Goal: Information Seeking & Learning: Learn about a topic

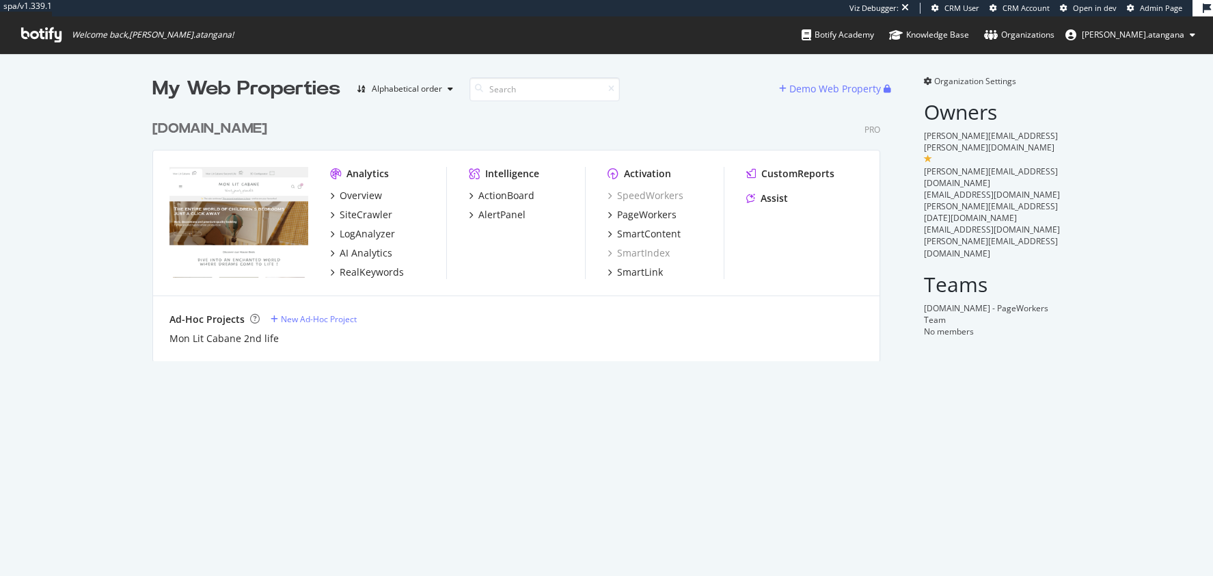
scroll to position [563, 1187]
click at [366, 215] on div "SiteCrawler" at bounding box center [366, 215] width 53 height 14
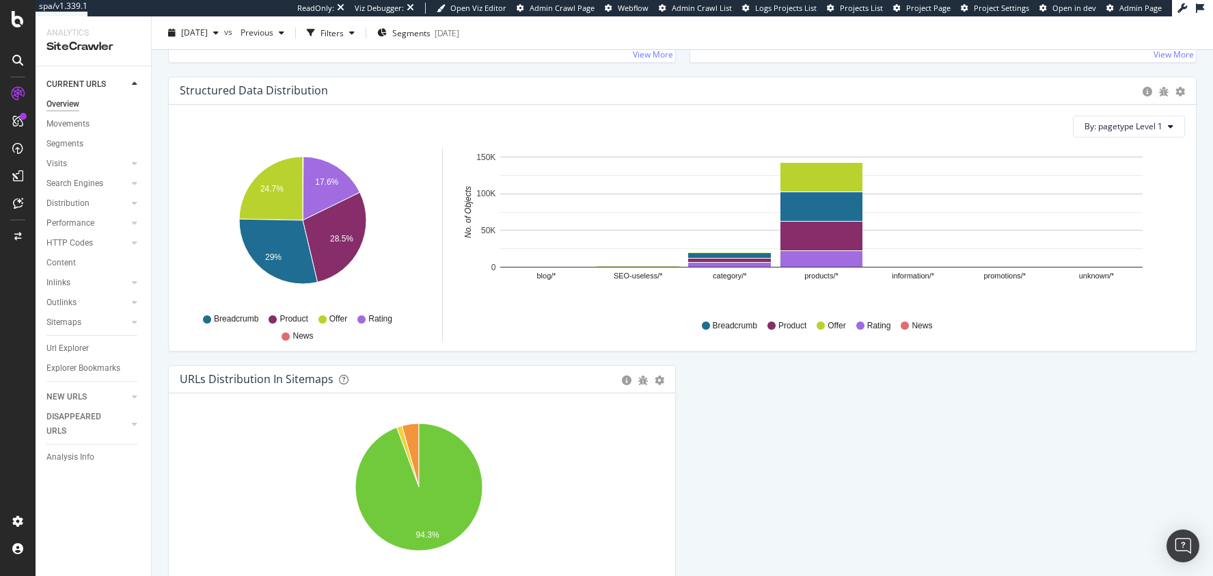
scroll to position [1293, 0]
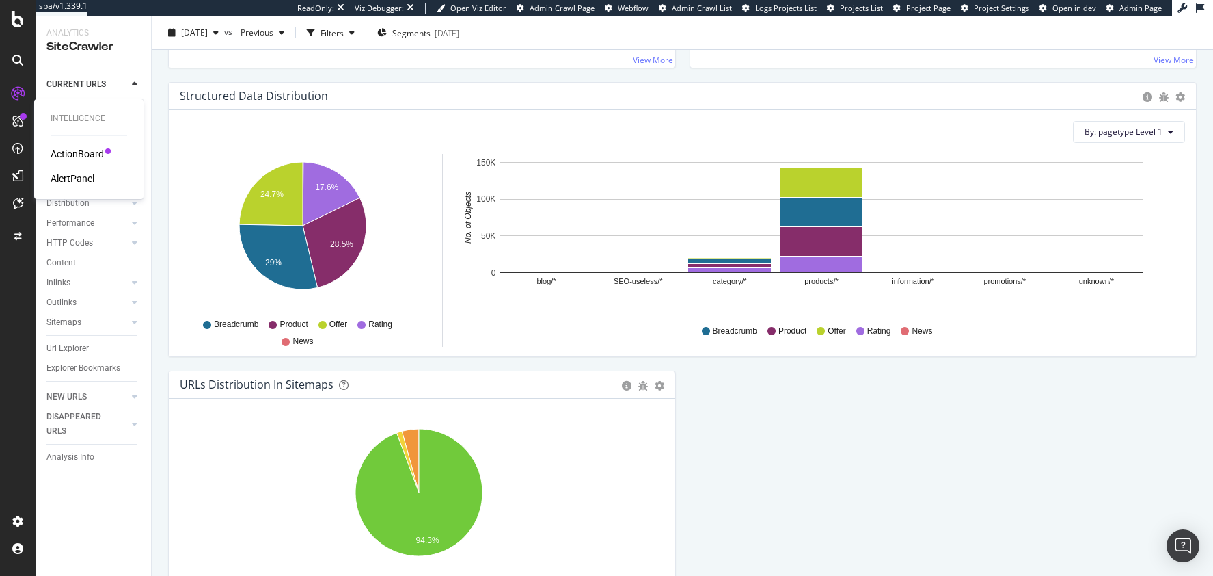
click at [63, 157] on div "ActionBoard" at bounding box center [77, 154] width 53 height 14
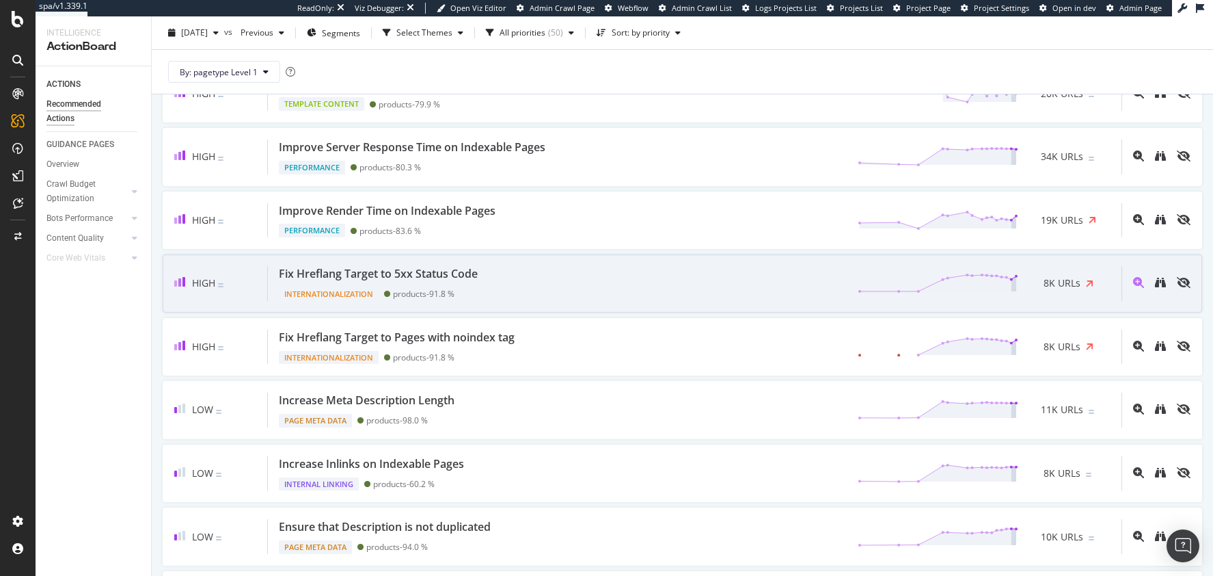
scroll to position [448, 0]
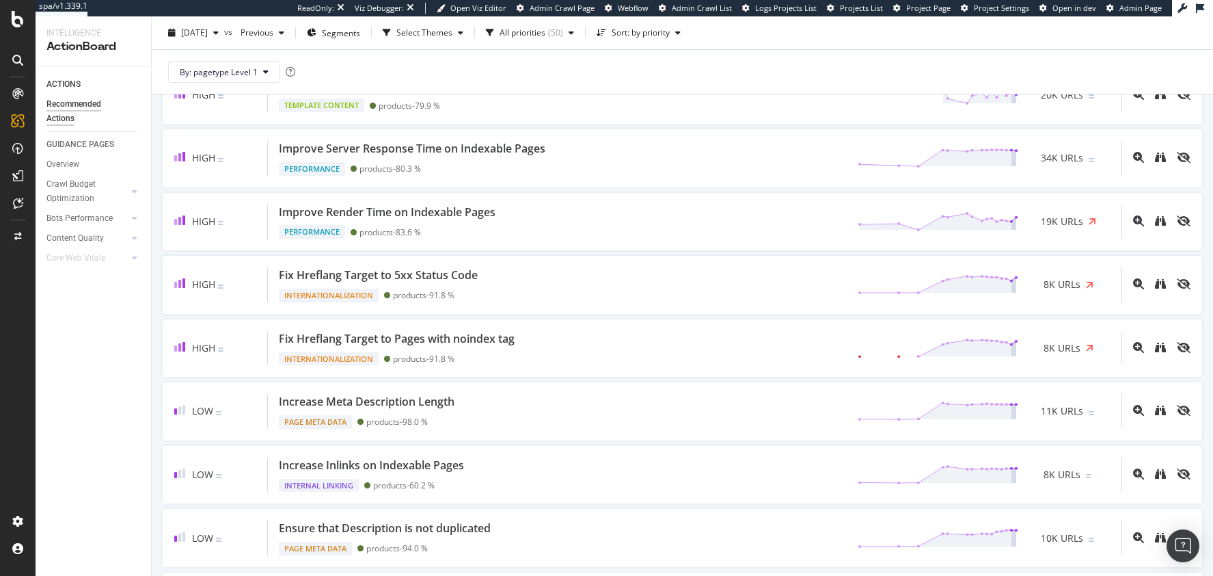
click at [23, 94] on icon at bounding box center [17, 93] width 11 height 11
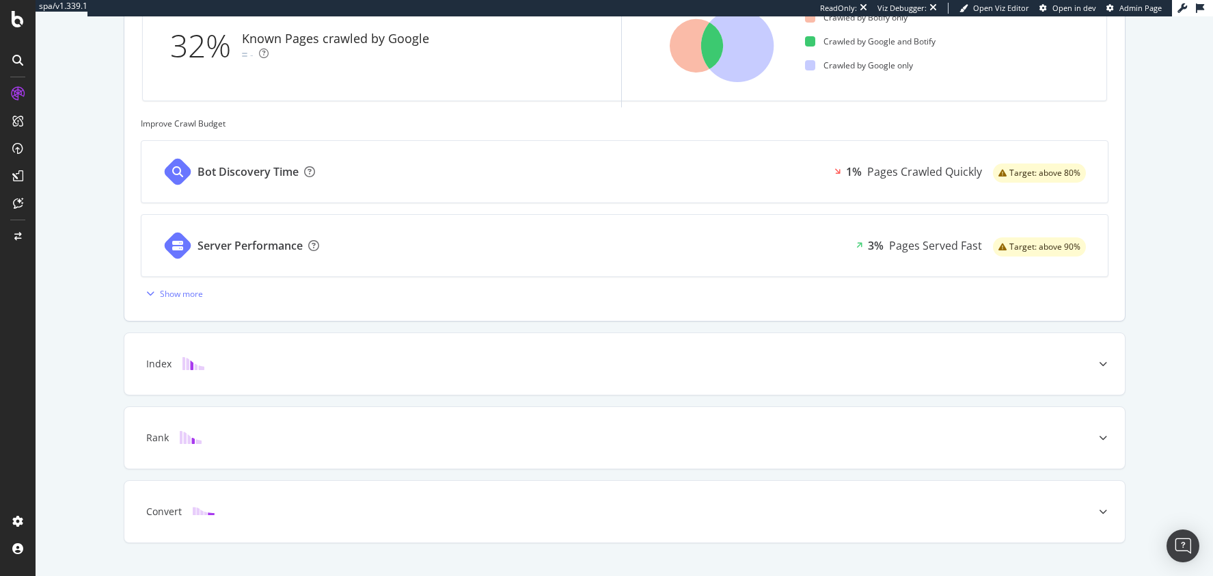
scroll to position [466, 0]
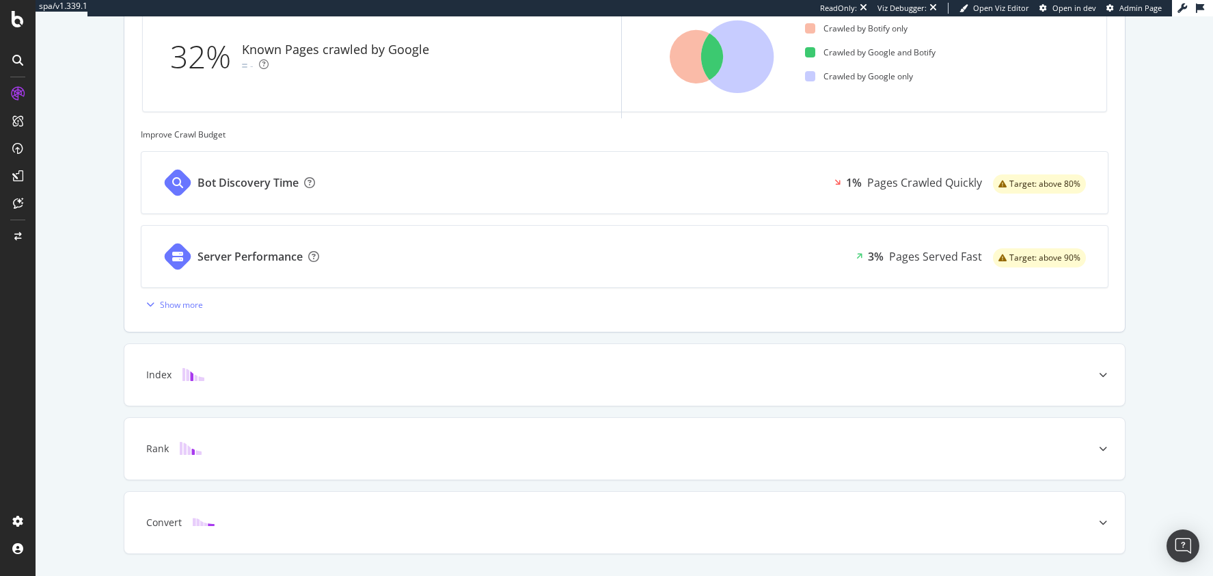
click at [675, 74] on icon at bounding box center [696, 56] width 53 height 53
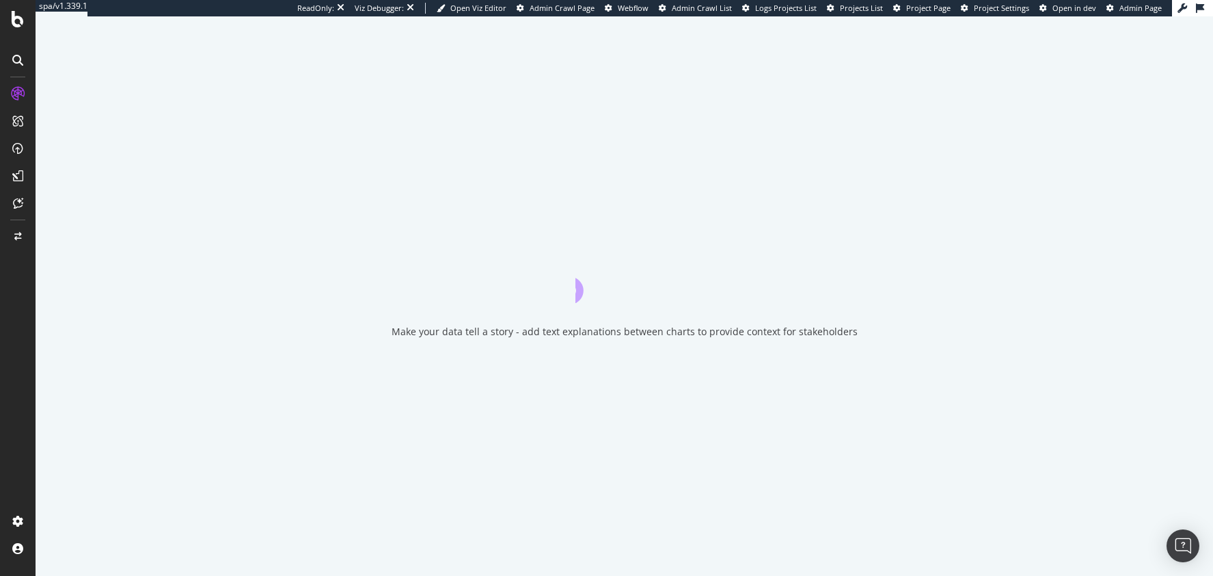
click at [676, 61] on div "Make your data tell a story - add text explanations between charts to provide c…" at bounding box center [625, 295] width 1178 height 559
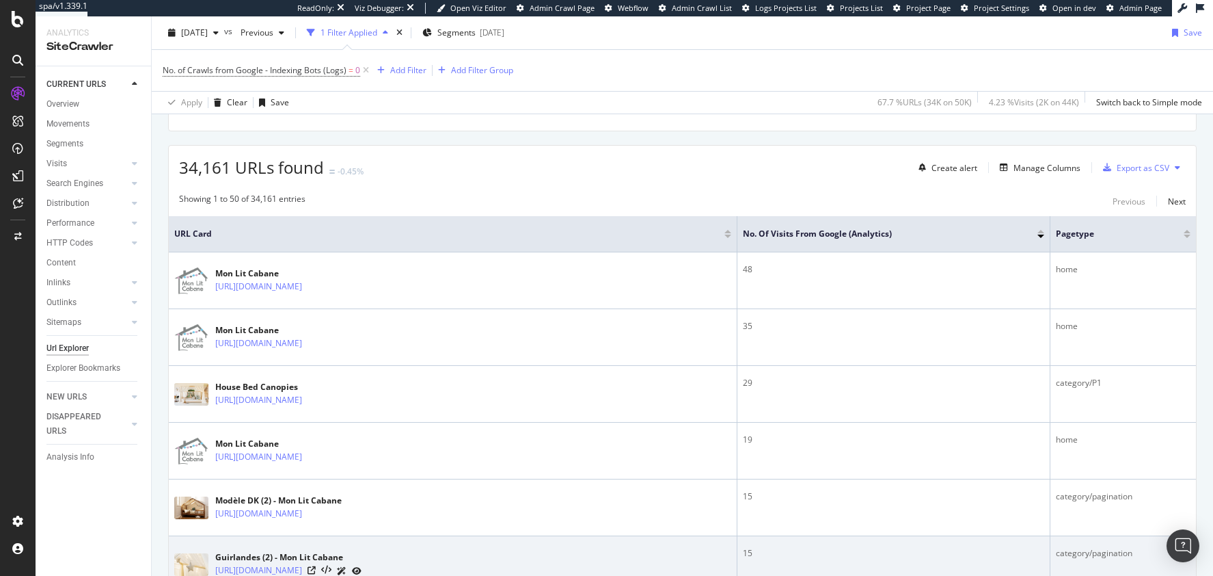
scroll to position [583, 0]
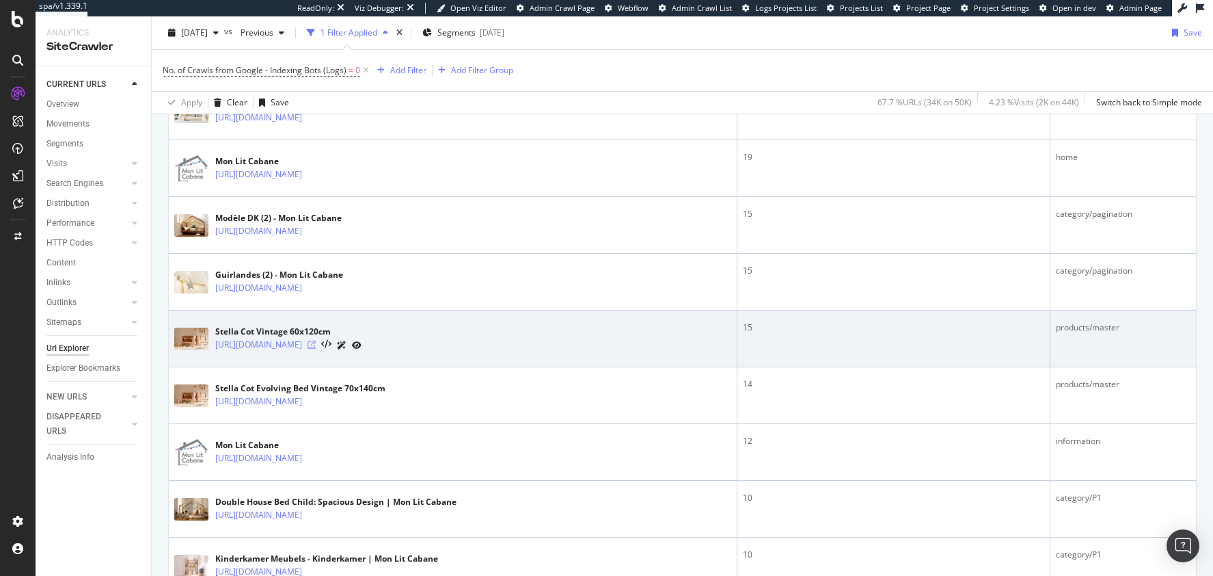
click at [316, 342] on icon at bounding box center [312, 344] width 8 height 8
click at [316, 340] on icon at bounding box center [312, 344] width 8 height 8
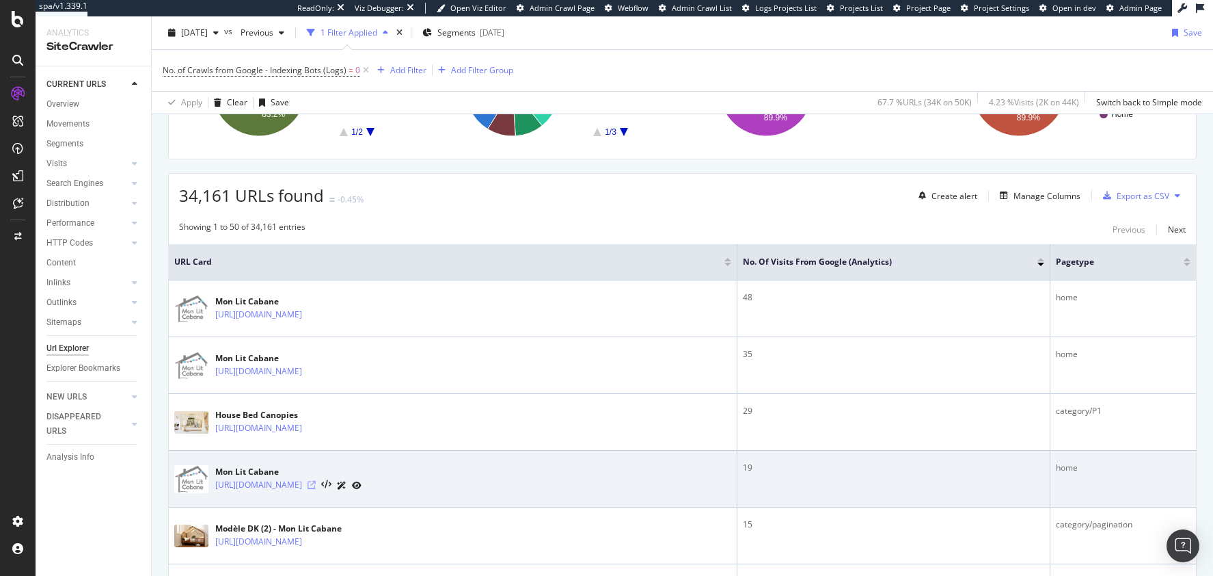
scroll to position [0, 0]
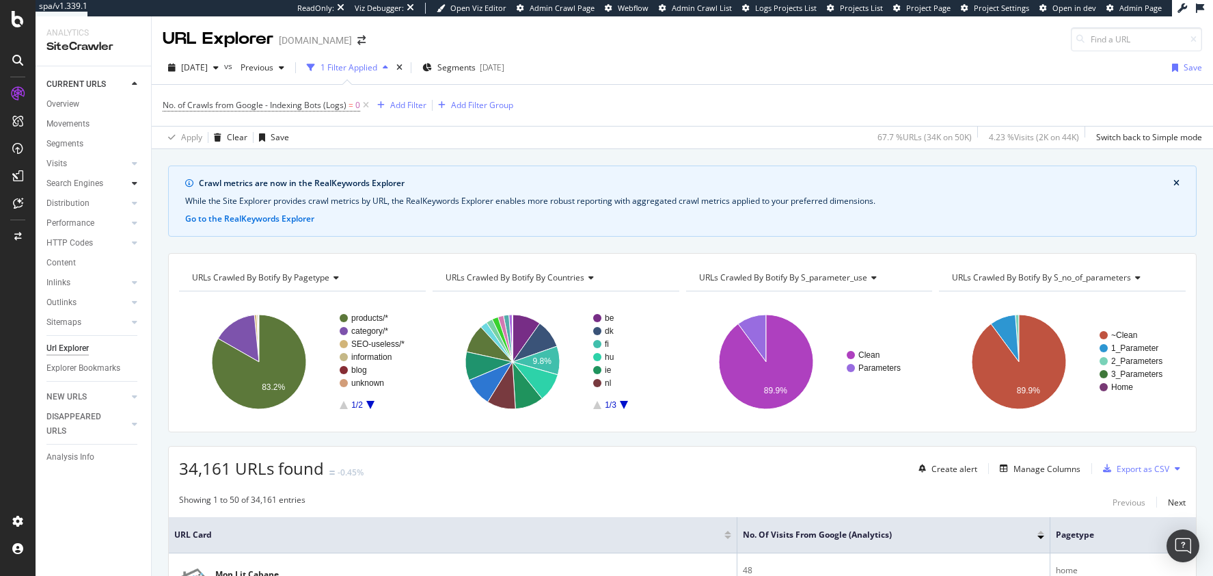
click at [134, 186] on icon at bounding box center [134, 183] width 5 height 8
click at [74, 278] on div "Orphans Explorer" at bounding box center [85, 283] width 64 height 14
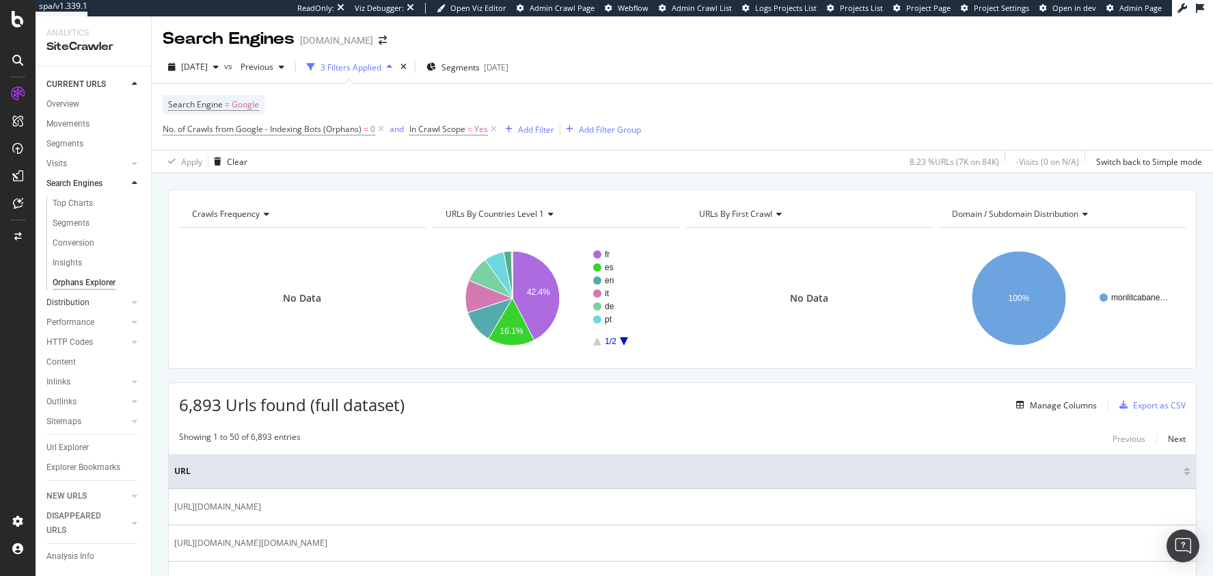
click at [95, 295] on link "Distribution" at bounding box center [86, 302] width 81 height 14
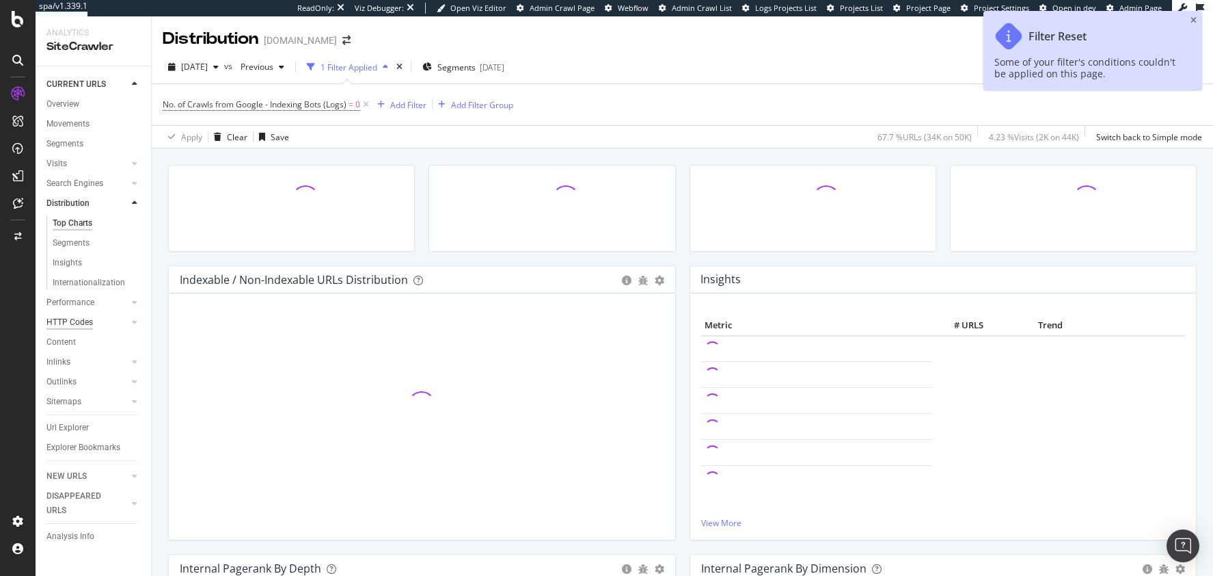
click at [91, 321] on div "HTTP Codes" at bounding box center [69, 322] width 46 height 14
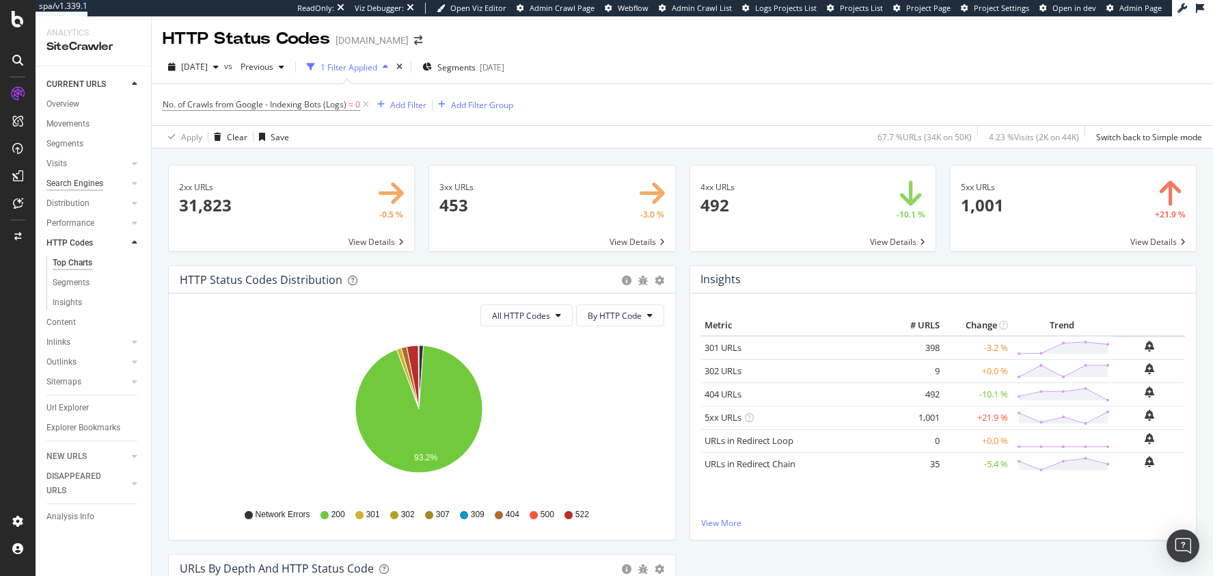
click at [72, 183] on div "Search Engines" at bounding box center [74, 183] width 57 height 14
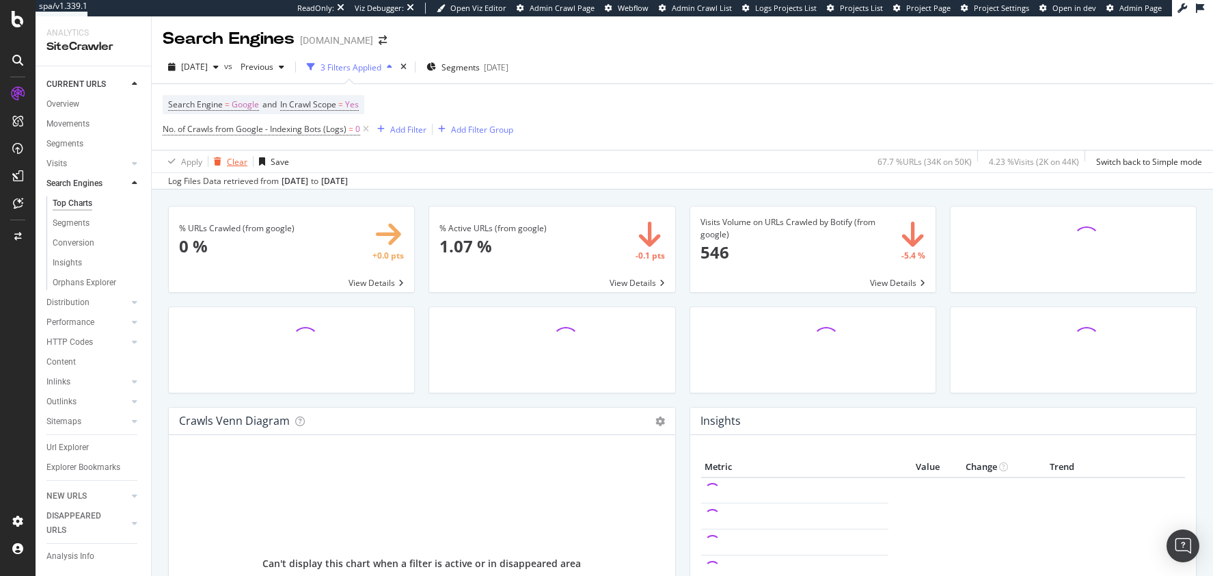
click at [227, 157] on div "Clear" at bounding box center [237, 162] width 21 height 12
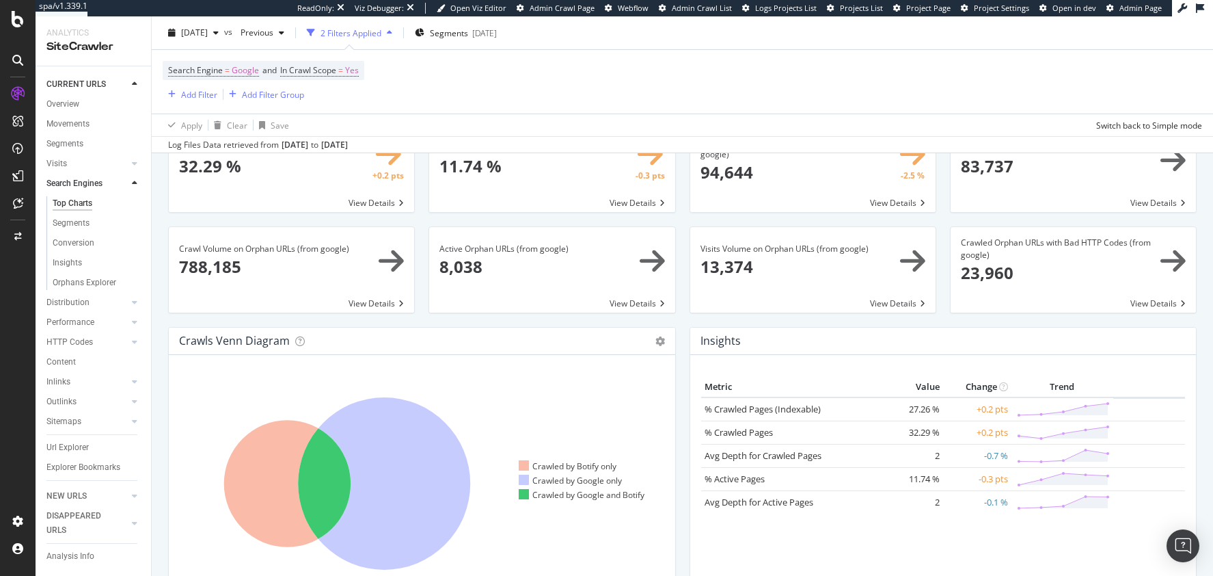
scroll to position [277, 0]
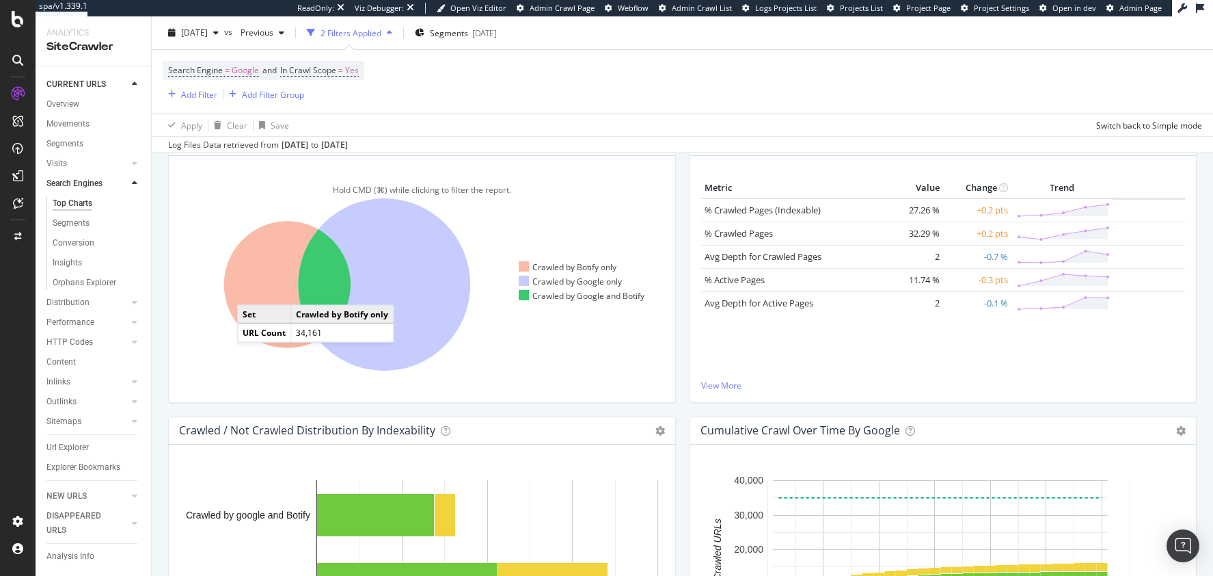
click at [251, 290] on icon at bounding box center [287, 284] width 126 height 126
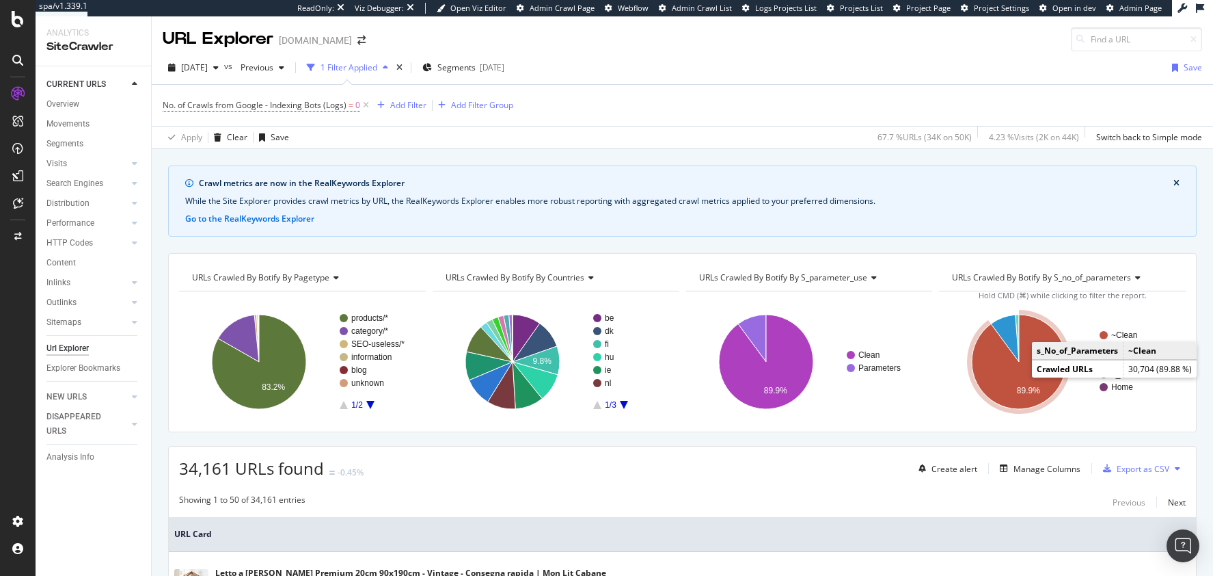
click at [1021, 377] on icon "A chart." at bounding box center [1019, 361] width 94 height 94
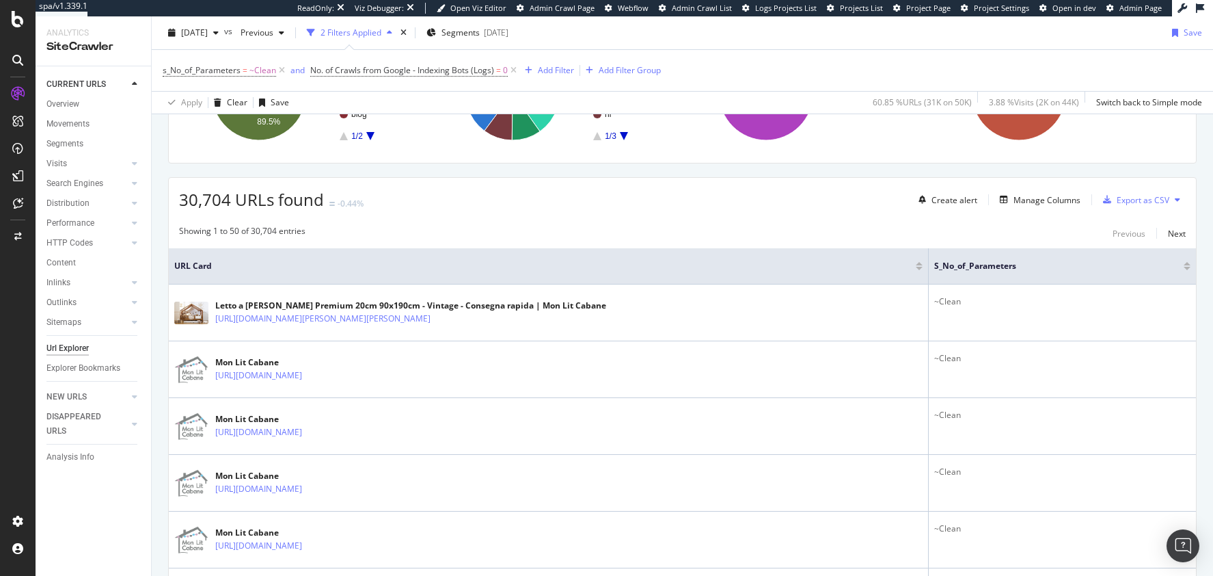
scroll to position [746, 0]
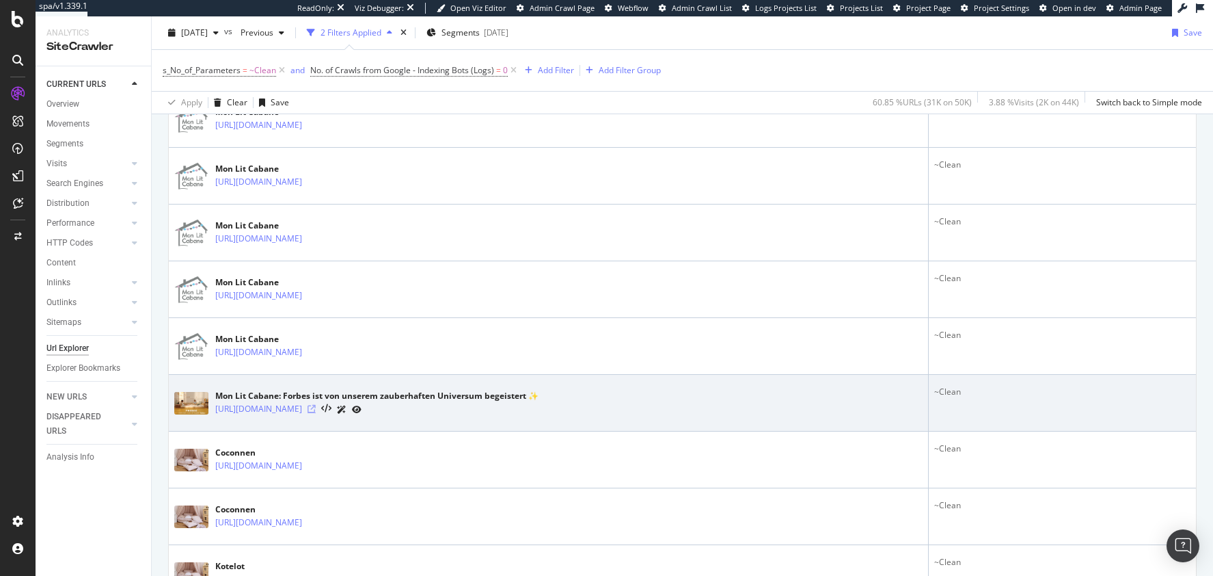
click at [316, 405] on icon at bounding box center [312, 409] width 8 height 8
drag, startPoint x: 457, startPoint y: 406, endPoint x: 479, endPoint y: 403, distance: 22.0
click at [316, 405] on icon at bounding box center [312, 409] width 8 height 8
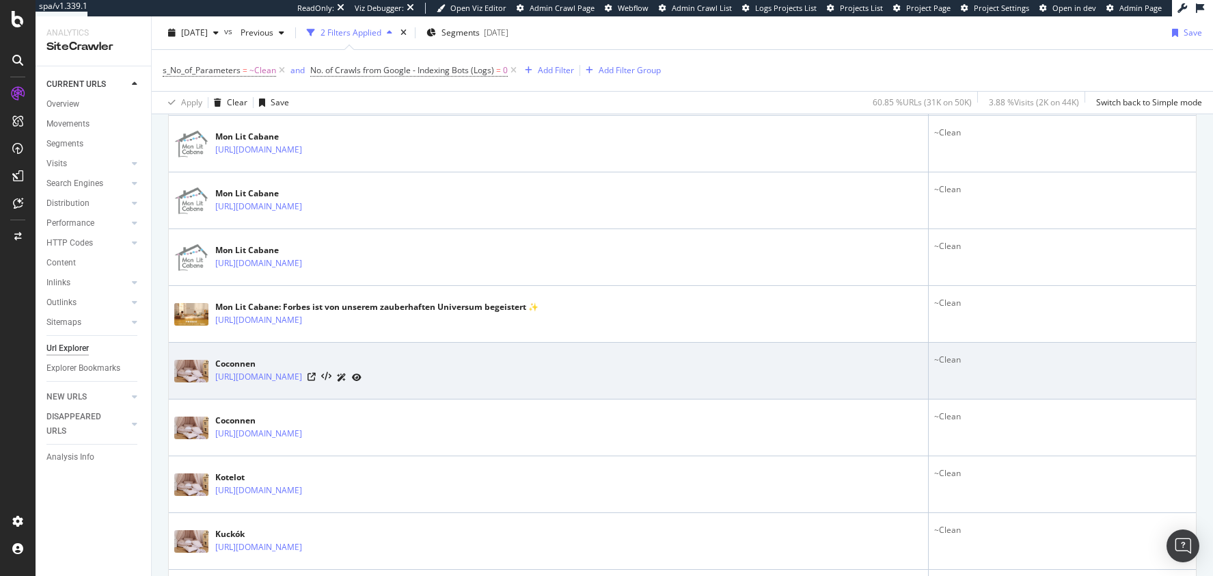
scroll to position [1034, 0]
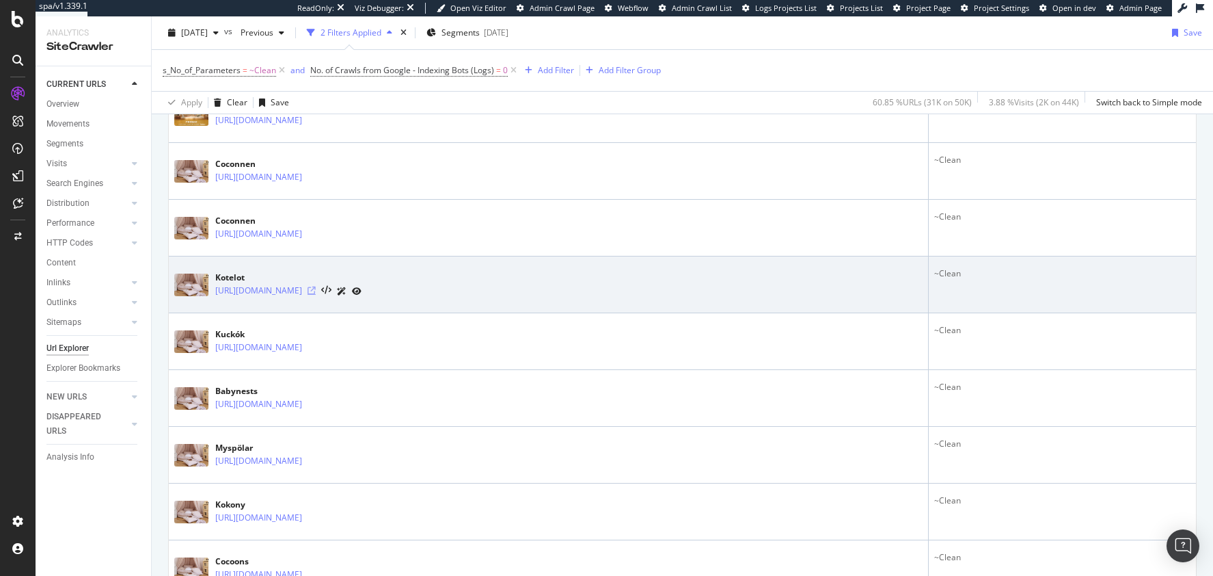
click at [316, 286] on icon at bounding box center [312, 290] width 8 height 8
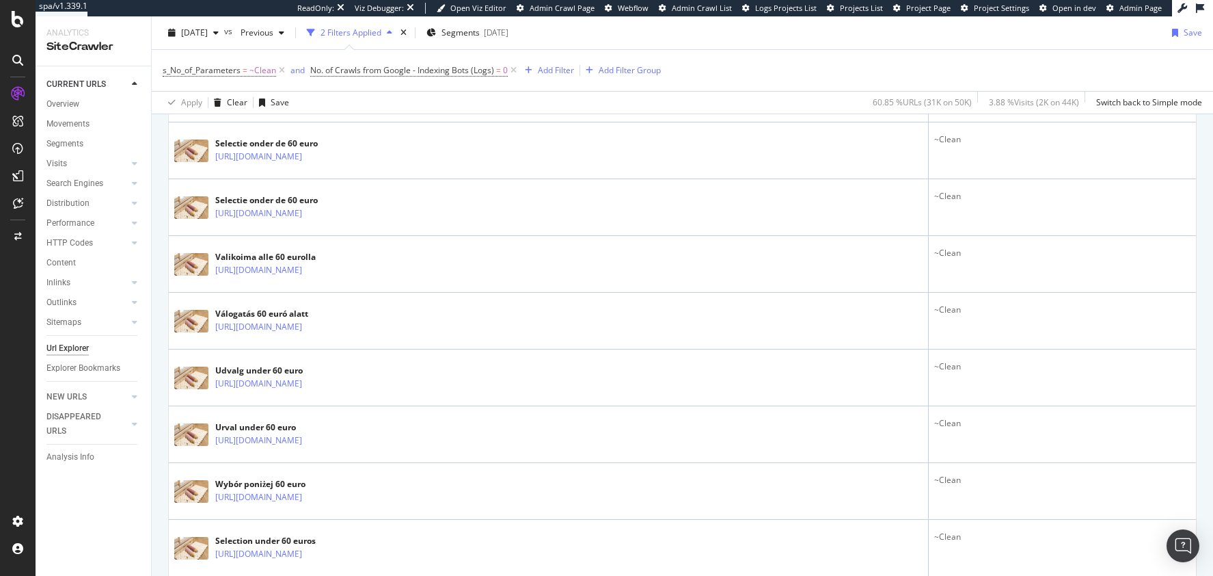
scroll to position [2877, 0]
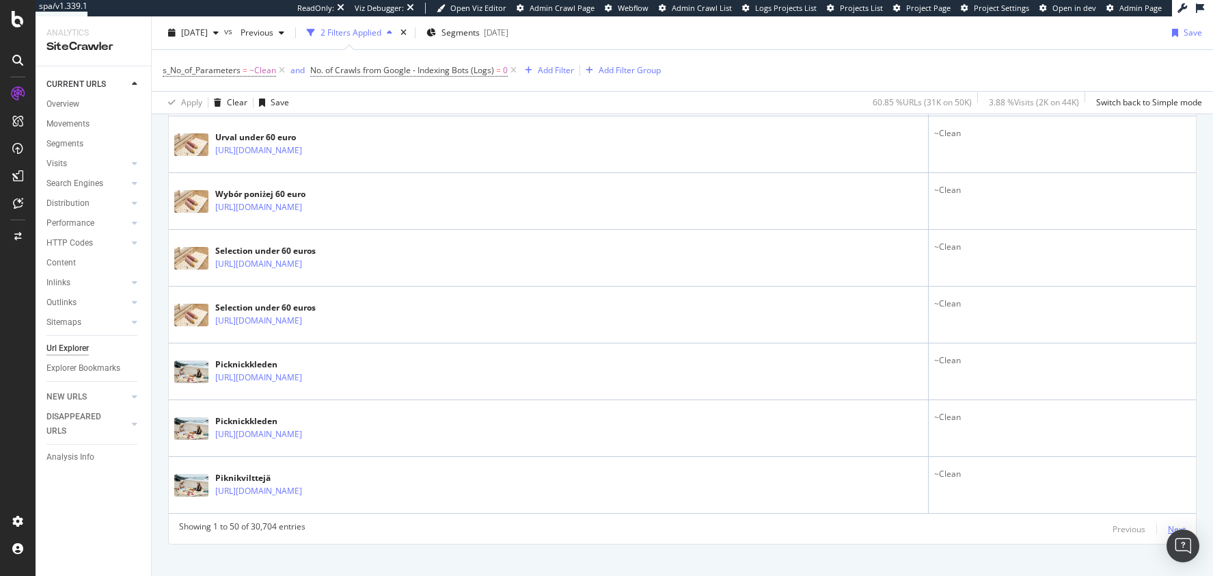
click at [1168, 523] on div "Next" at bounding box center [1177, 529] width 18 height 12
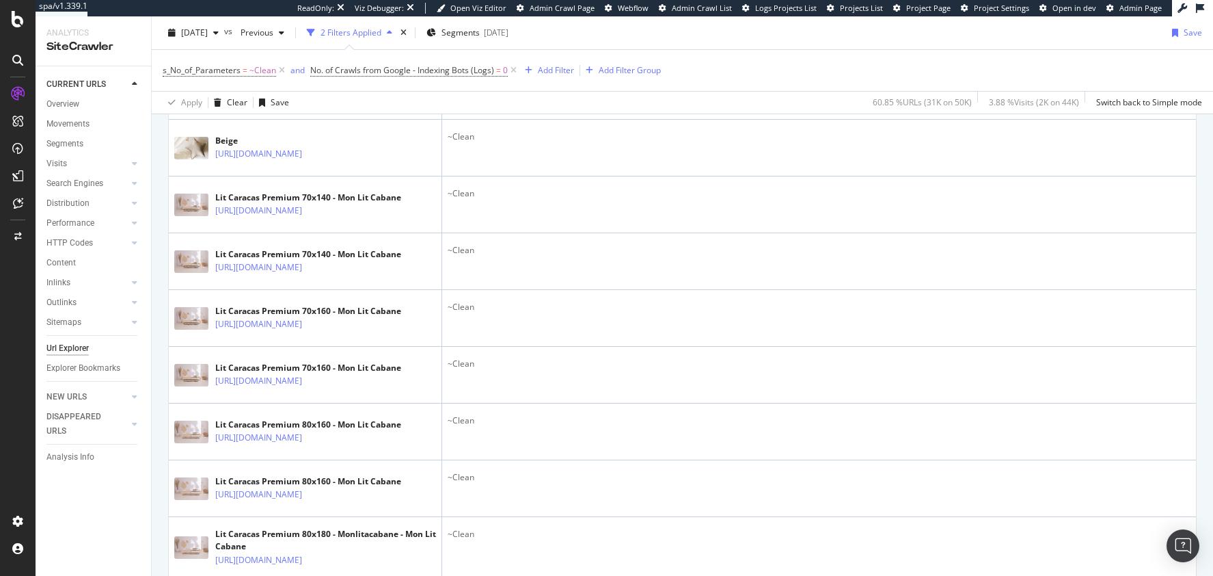
scroll to position [3307, 0]
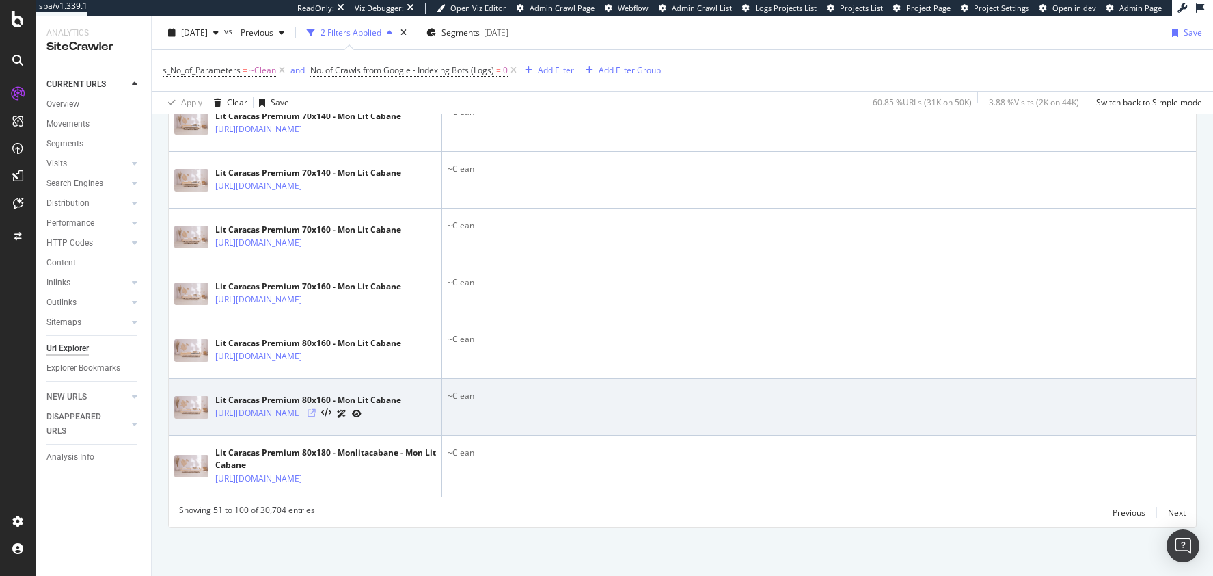
click at [316, 409] on icon at bounding box center [312, 413] width 8 height 8
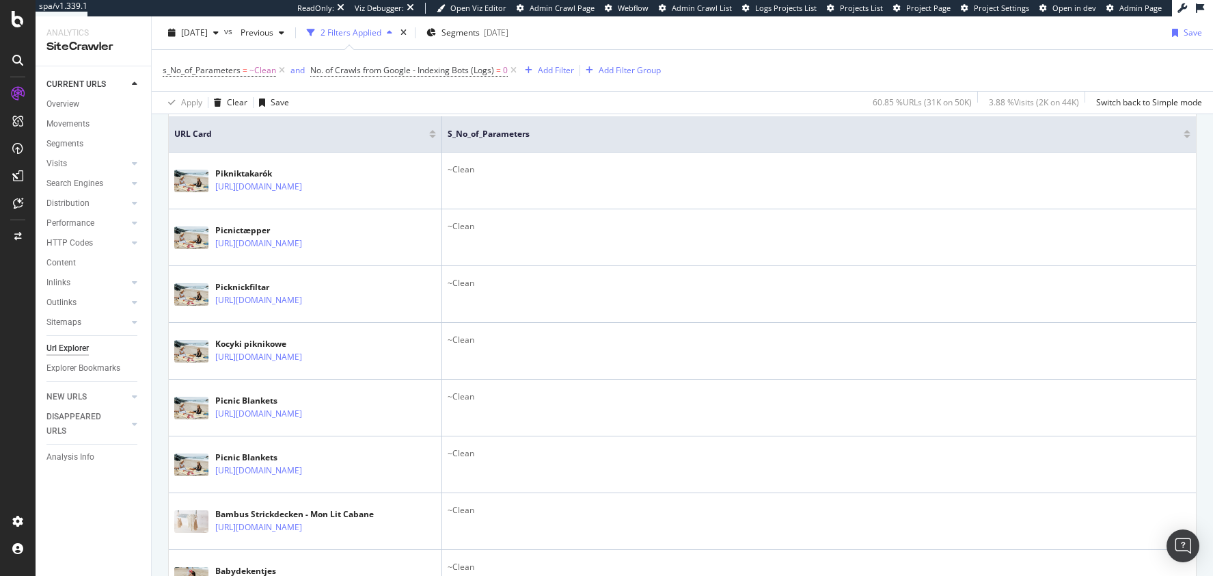
scroll to position [0, 0]
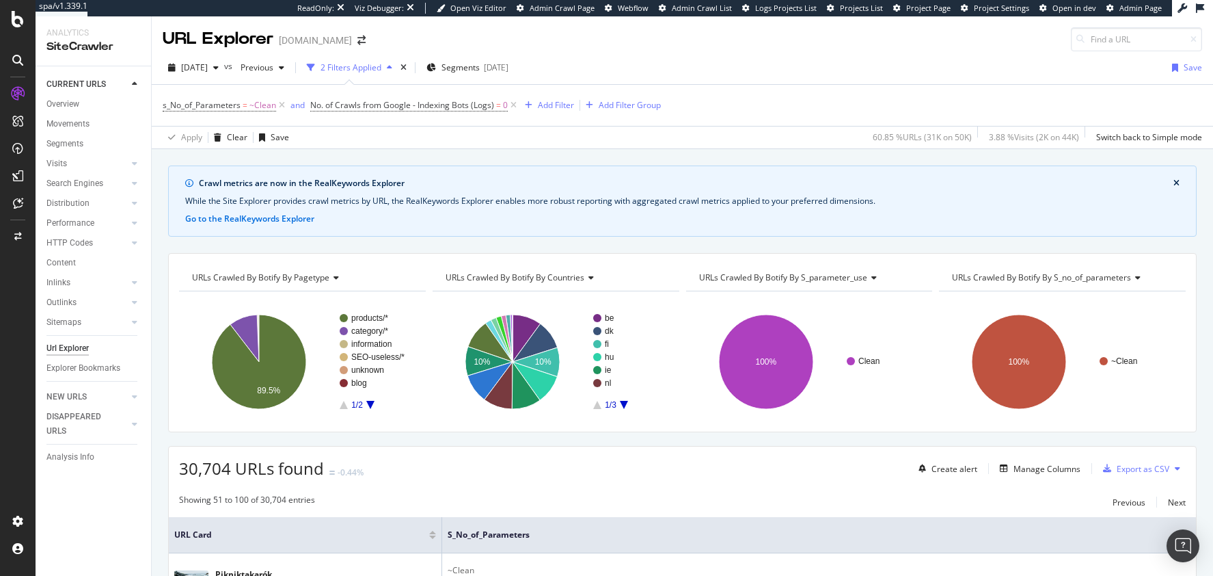
click at [548, 269] on div "URLs Crawled By Botify By countries" at bounding box center [555, 278] width 224 height 22
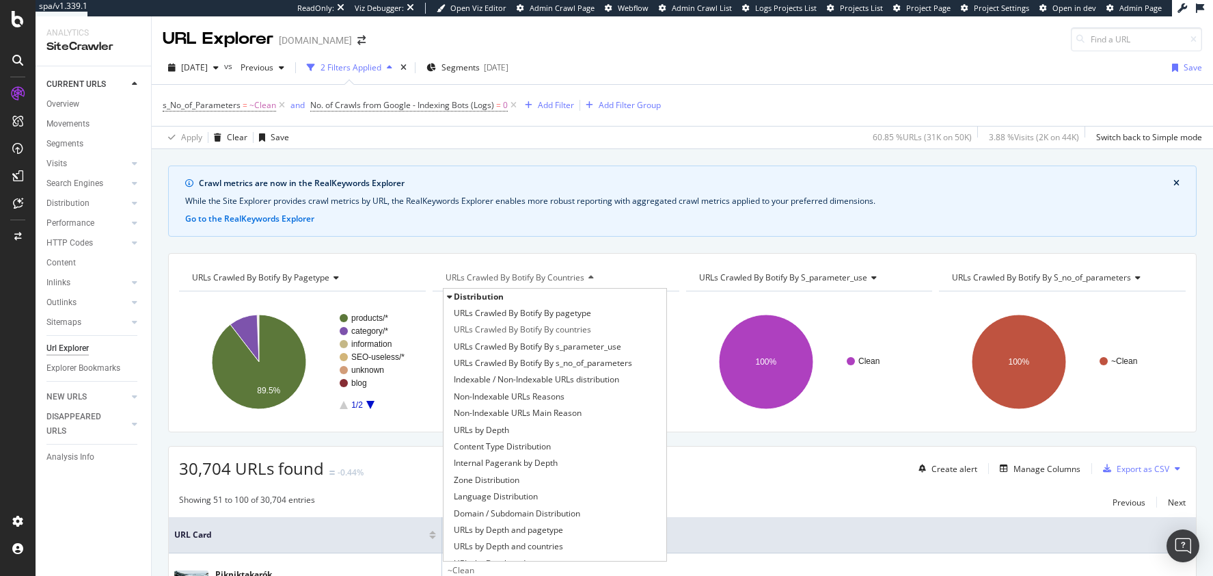
drag, startPoint x: 507, startPoint y: 407, endPoint x: 612, endPoint y: 142, distance: 284.5
click at [507, 407] on span "Non-Indexable URLs Main Reason" at bounding box center [518, 413] width 128 height 14
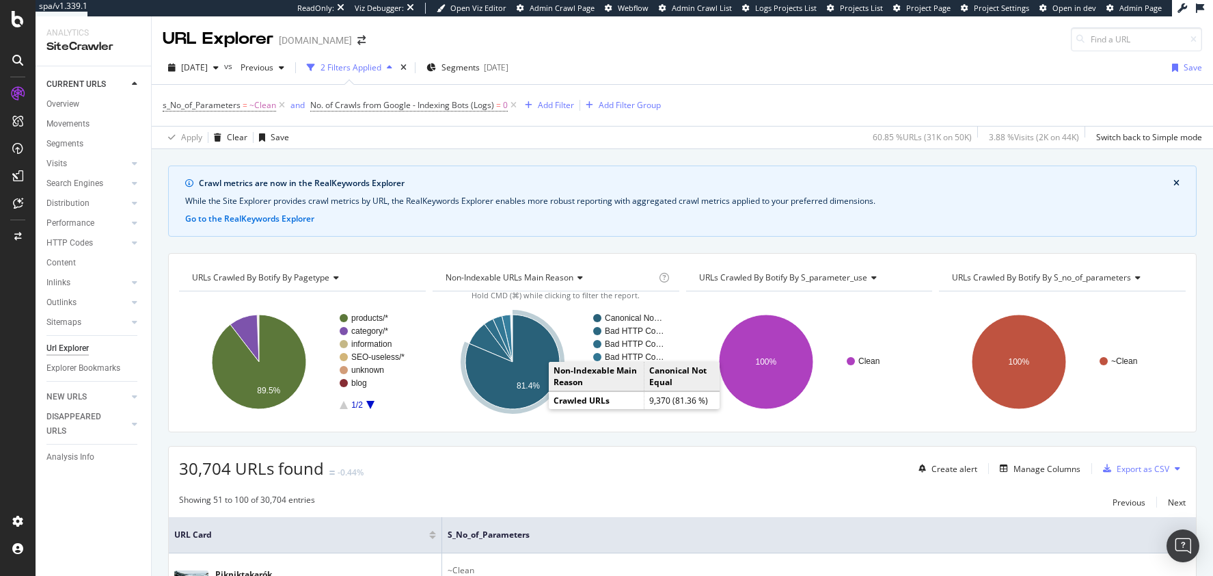
click at [530, 377] on icon "A chart." at bounding box center [513, 361] width 94 height 94
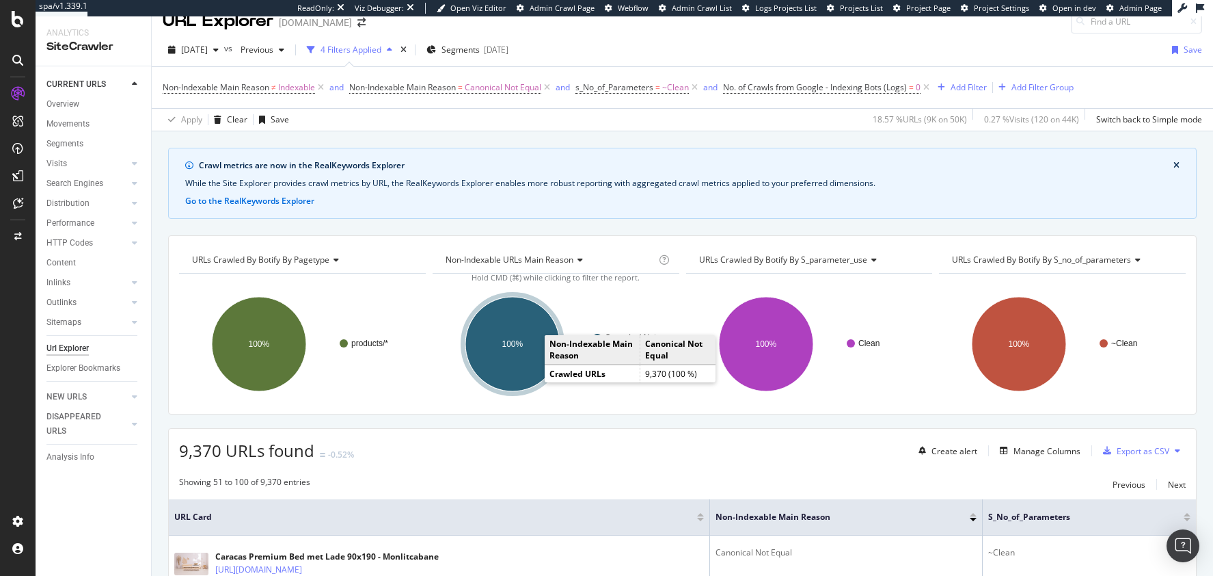
scroll to position [444, 0]
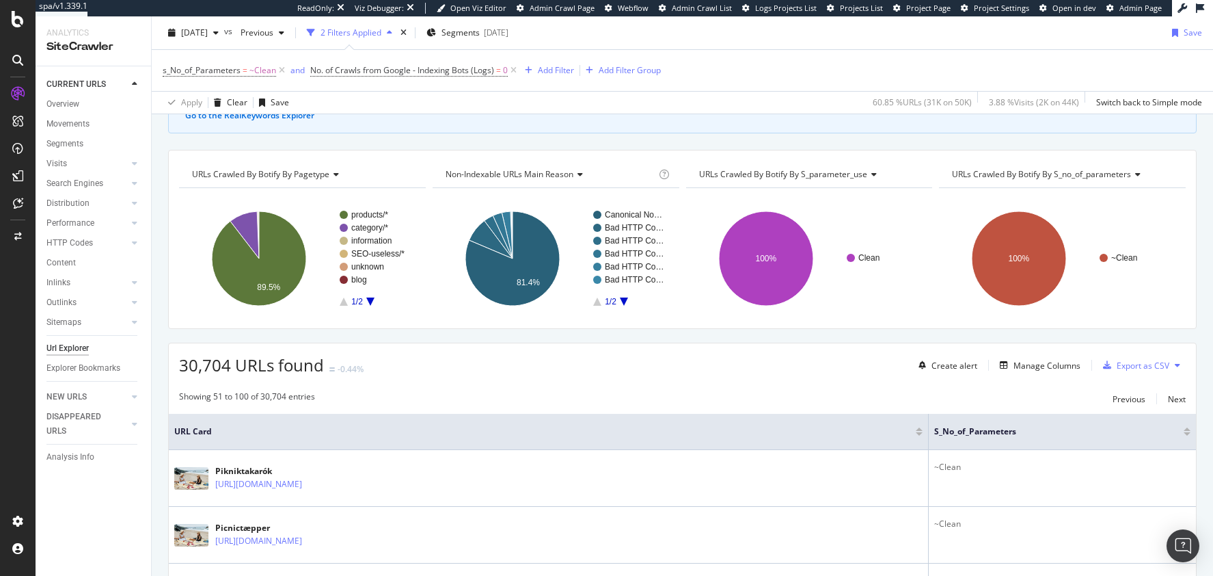
scroll to position [108, 0]
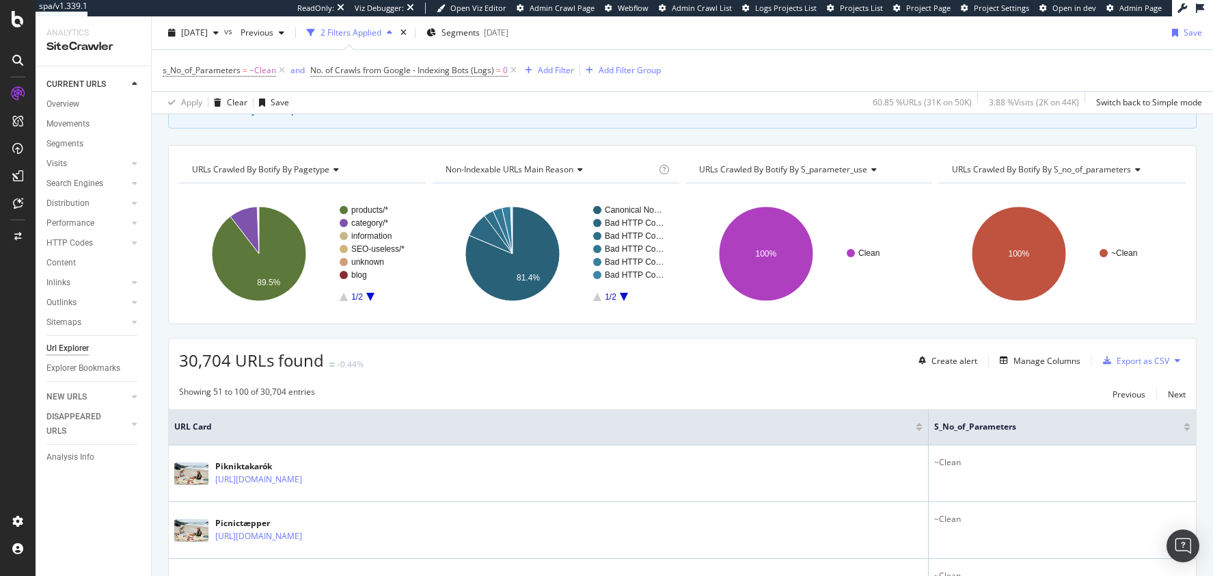
click at [623, 295] on rect "A chart." at bounding box center [628, 253] width 70 height 95
click at [620, 295] on icon "A chart." at bounding box center [624, 297] width 8 height 8
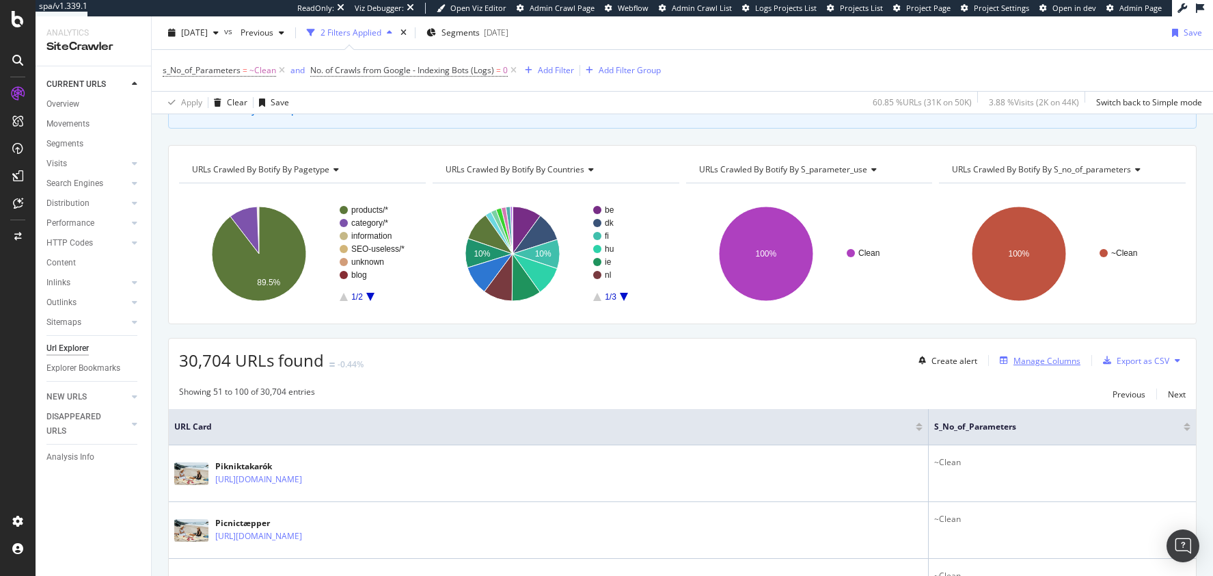
click at [1026, 355] on div "Manage Columns" at bounding box center [1047, 361] width 67 height 12
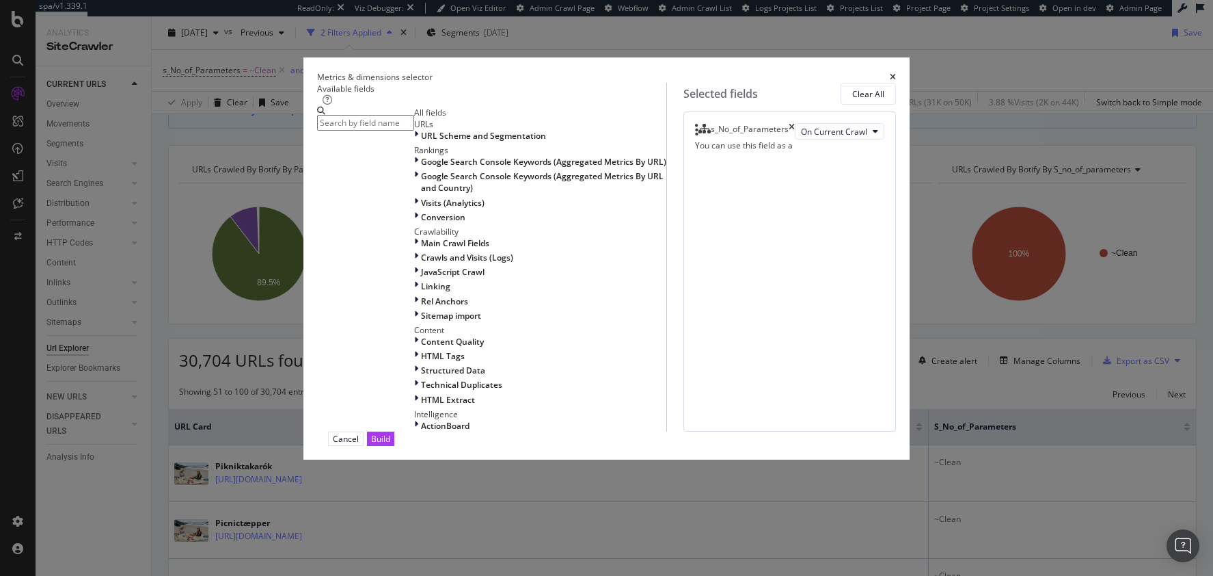
click at [414, 117] on input "modal" at bounding box center [365, 123] width 97 height 16
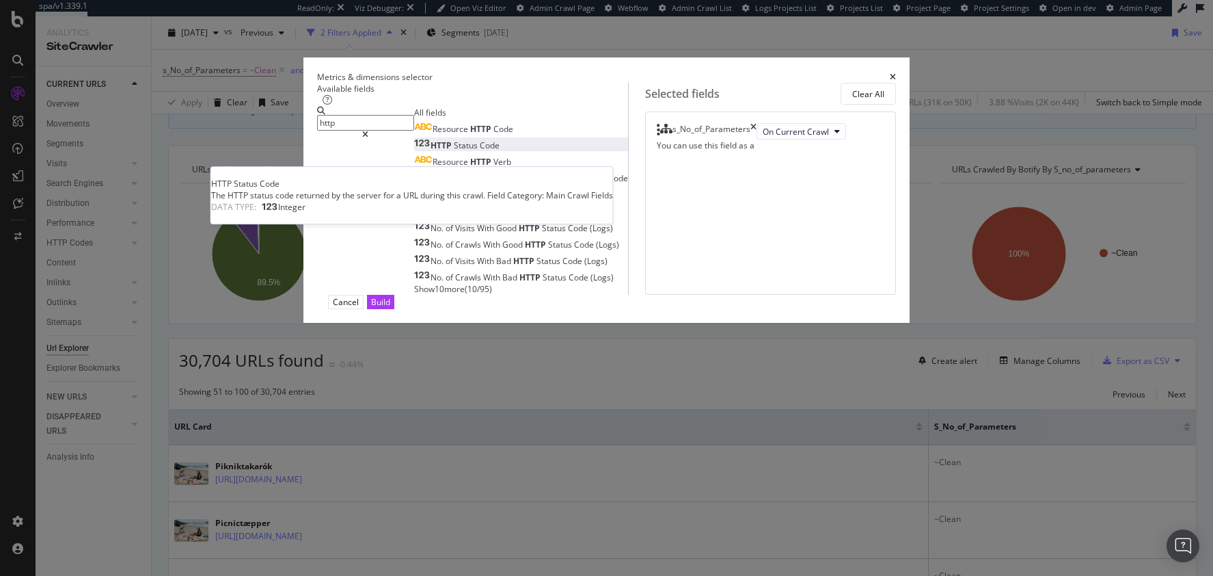
type input "http"
click at [500, 151] on div "HTTP Status Code" at bounding box center [456, 145] width 85 height 12
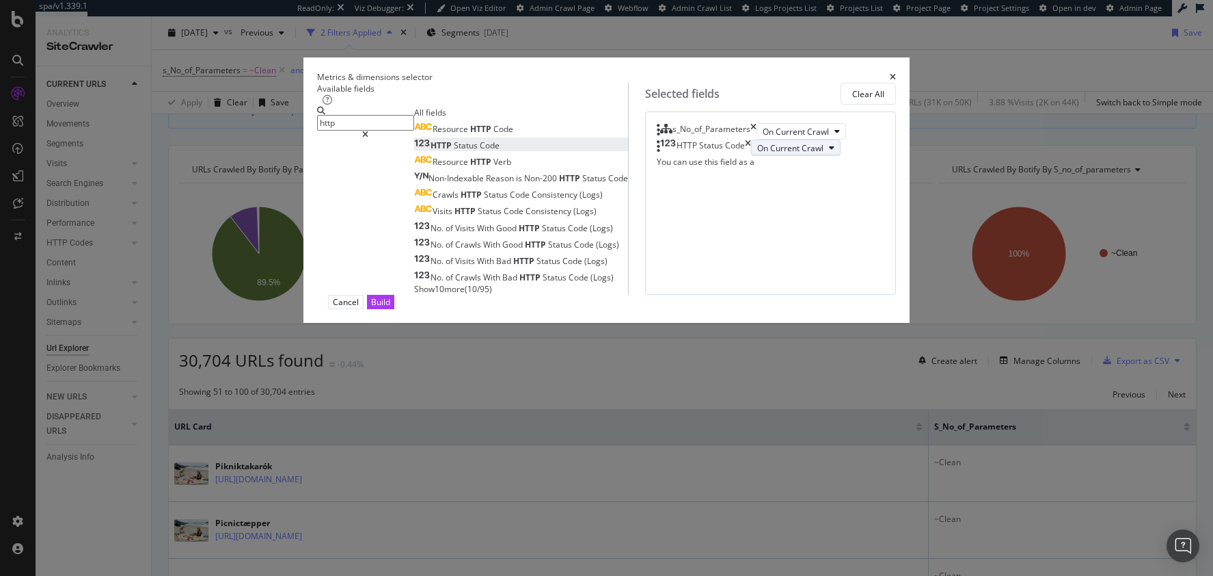
click at [757, 154] on span "On Current Crawl" at bounding box center [790, 148] width 66 height 12
click at [394, 309] on button "Build" at bounding box center [380, 302] width 27 height 14
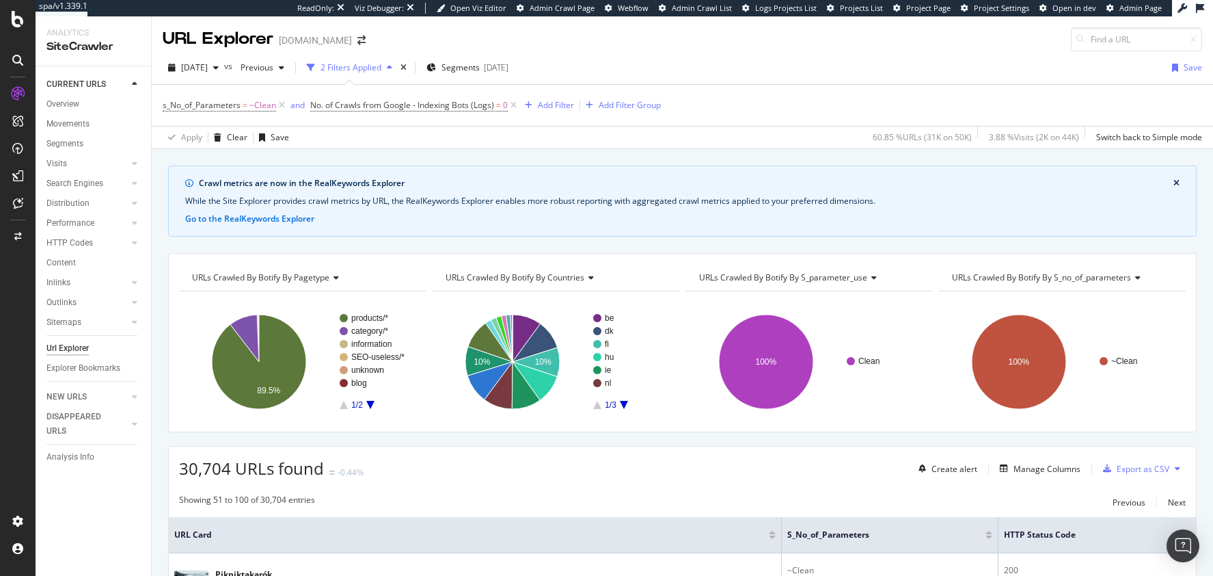
click at [845, 271] on span "URLs Crawled By Botify By s_parameter_use" at bounding box center [783, 277] width 168 height 12
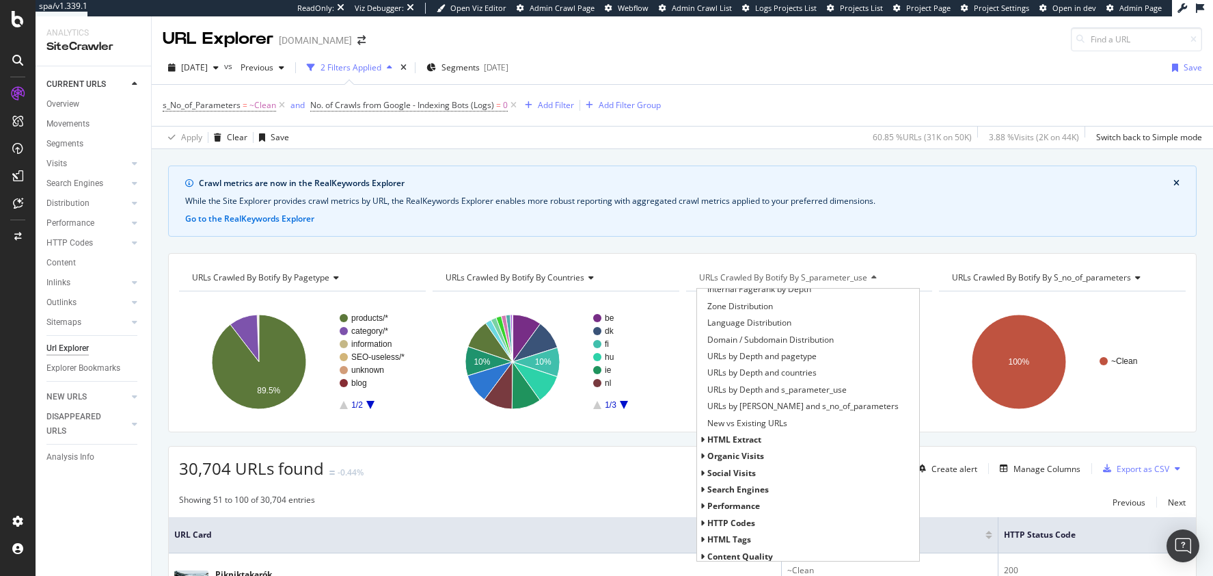
scroll to position [243, 0]
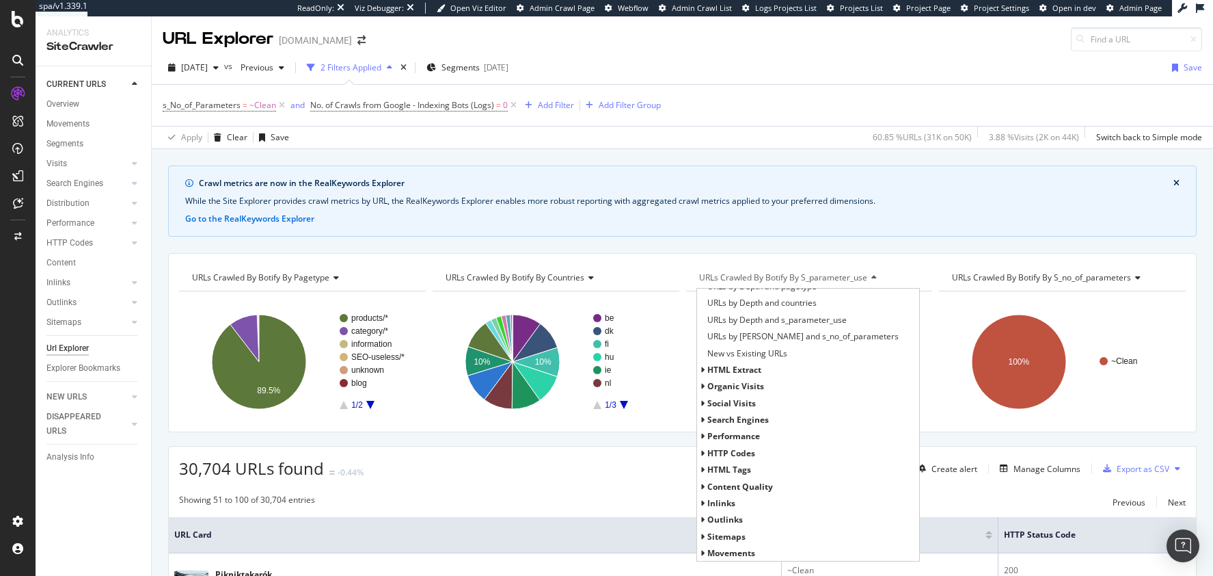
click at [699, 414] on div "Search Engines" at bounding box center [808, 420] width 223 height 16
click at [701, 417] on icon at bounding box center [703, 420] width 5 height 8
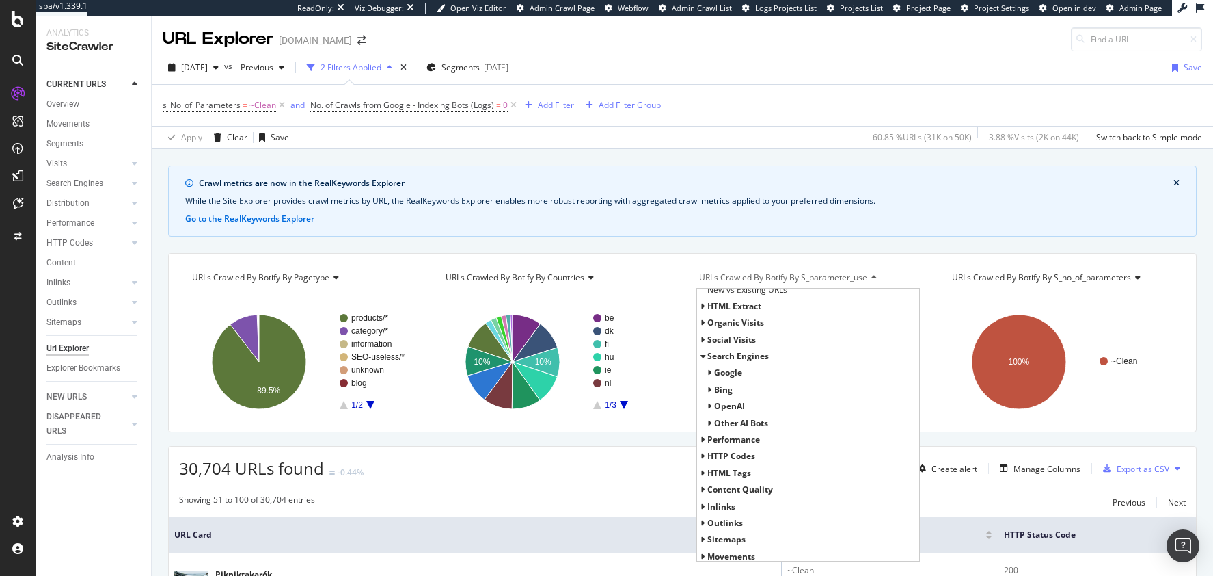
scroll to position [311, 0]
click at [708, 366] on icon at bounding box center [710, 368] width 5 height 8
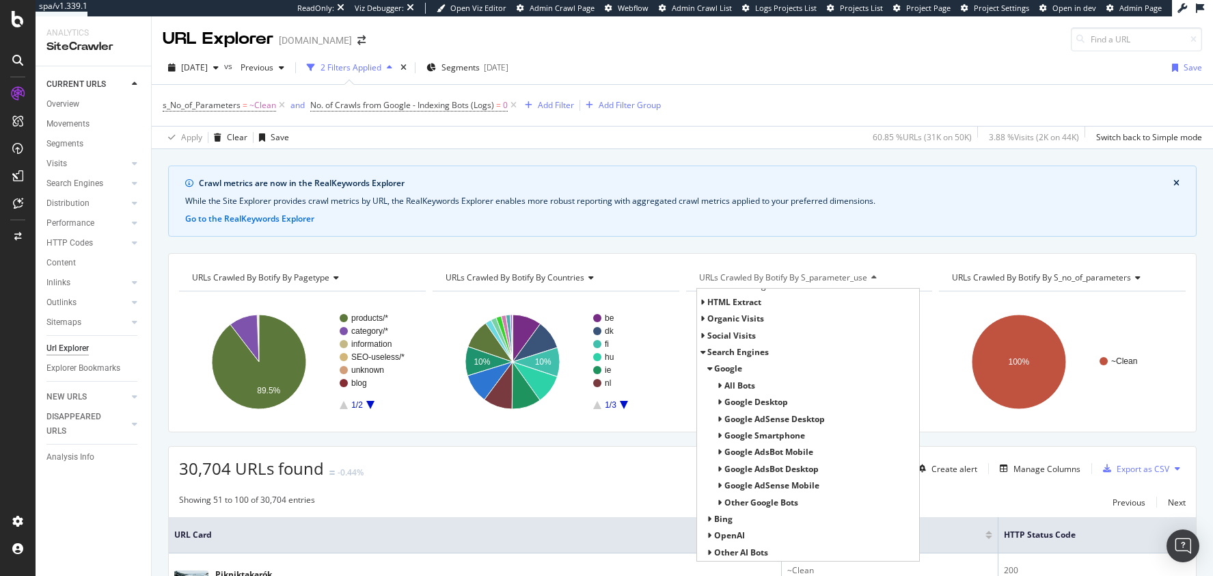
click at [708, 366] on icon at bounding box center [710, 368] width 5 height 8
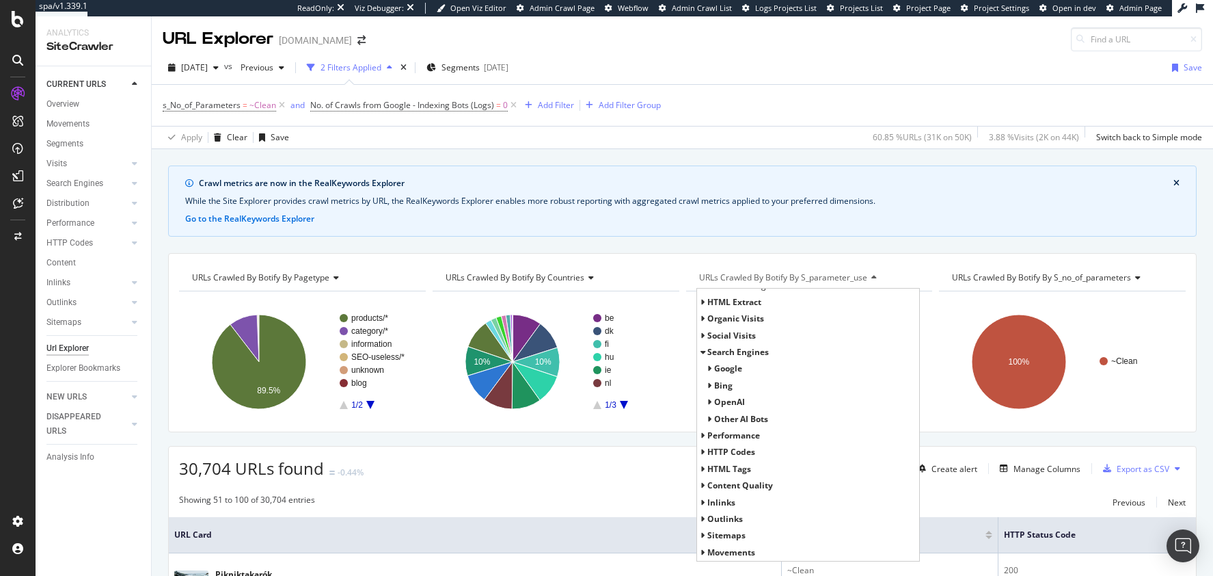
scroll to position [135, 0]
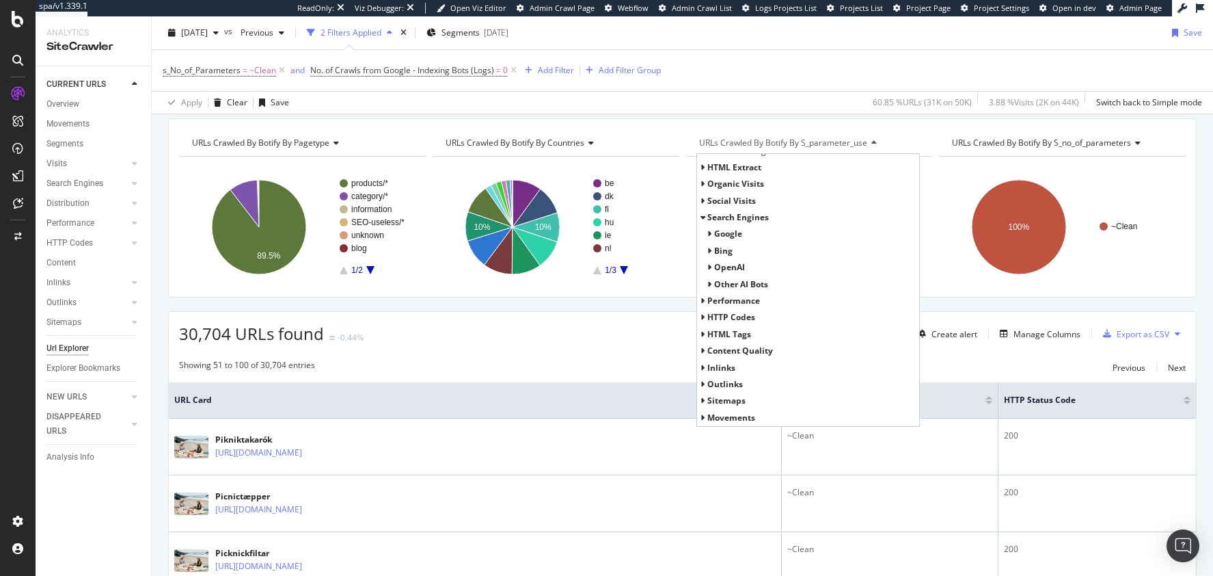
click at [701, 332] on icon at bounding box center [703, 334] width 5 height 8
click at [701, 313] on icon at bounding box center [703, 317] width 5 height 8
click at [718, 318] on span "HTTP Status Codes Distribution" at bounding box center [767, 321] width 119 height 14
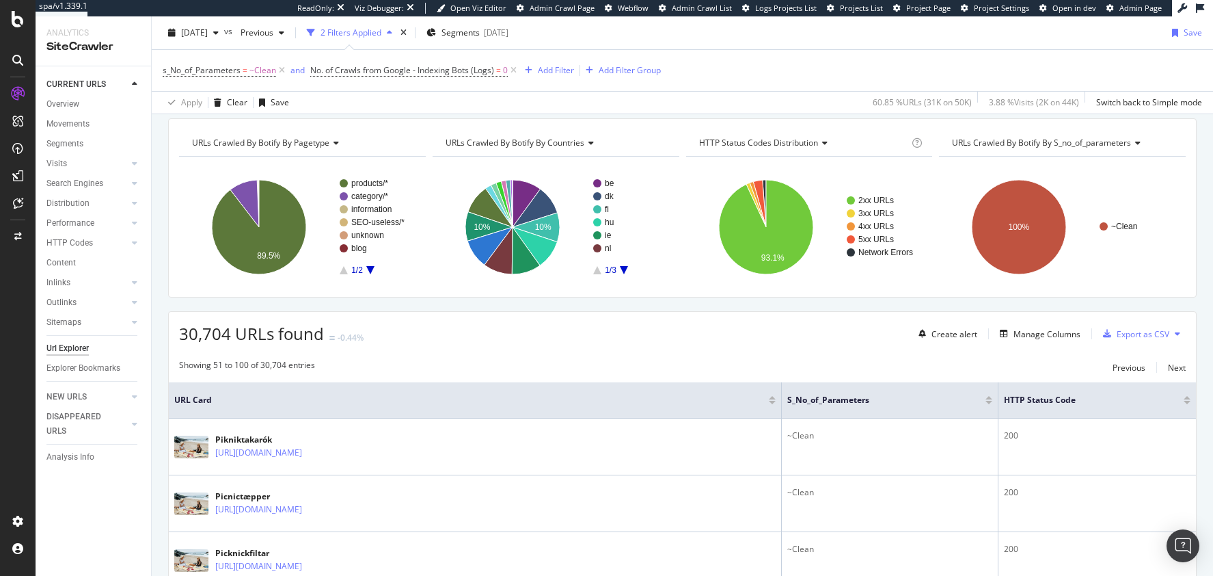
click at [563, 144] on span "URLs Crawled By Botify By countries" at bounding box center [515, 143] width 139 height 12
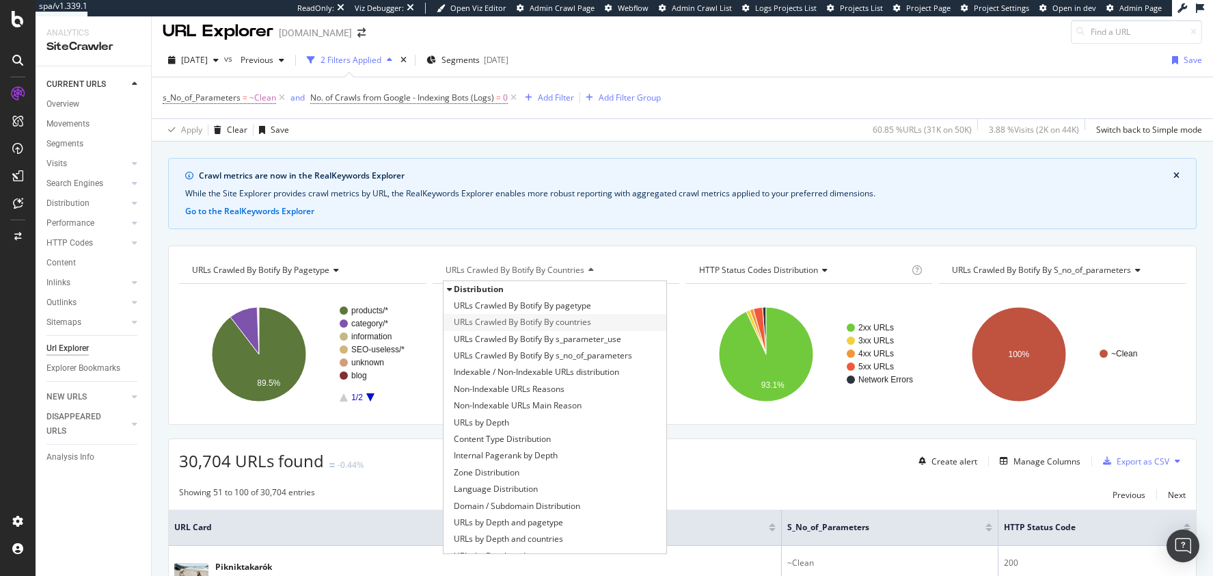
scroll to position [10, 0]
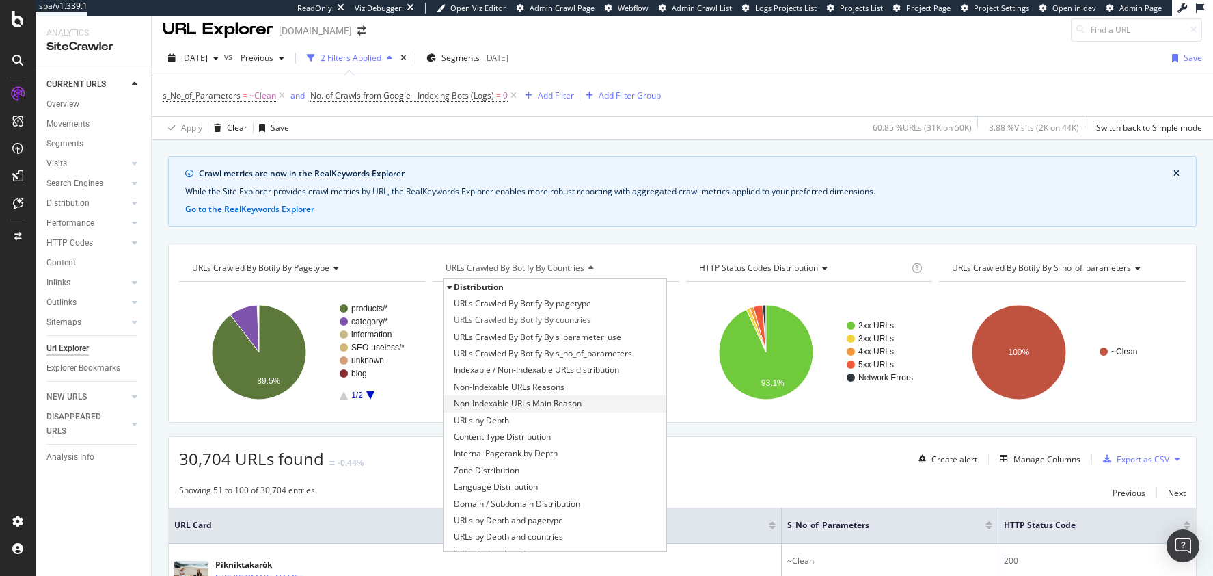
click at [494, 398] on span "Non-Indexable URLs Main Reason" at bounding box center [518, 404] width 128 height 14
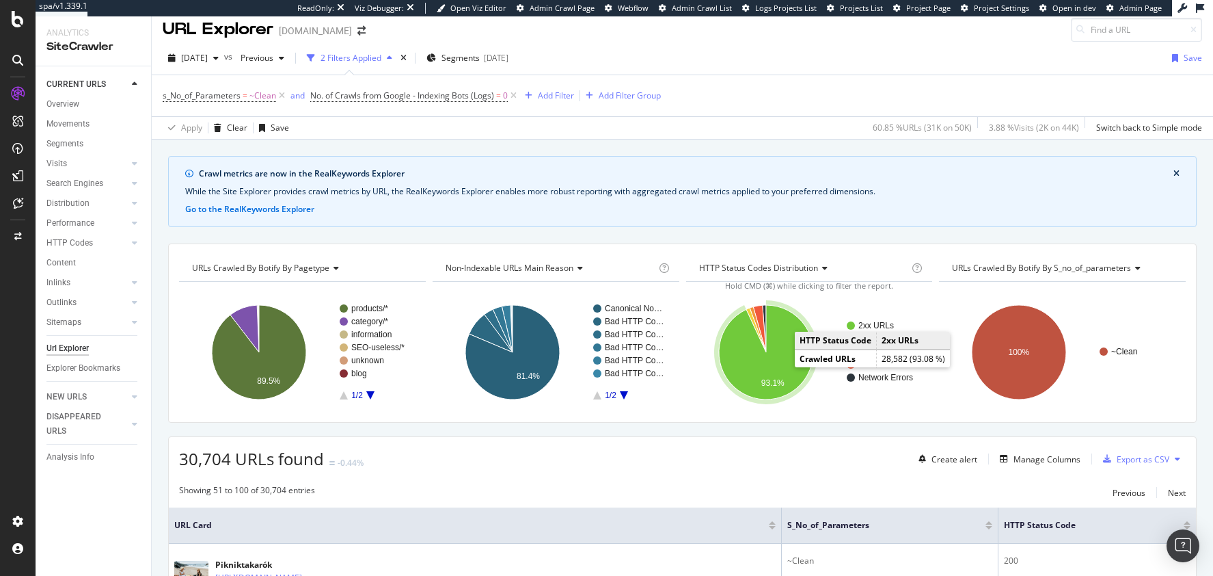
click at [783, 364] on icon "A chart." at bounding box center [766, 352] width 94 height 94
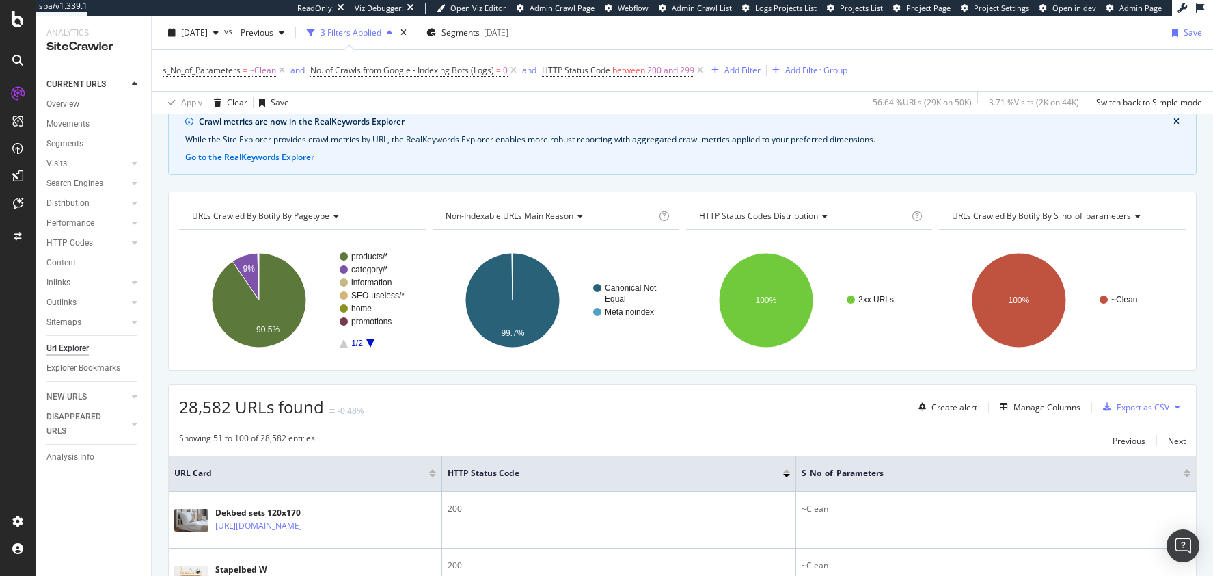
scroll to position [145, 0]
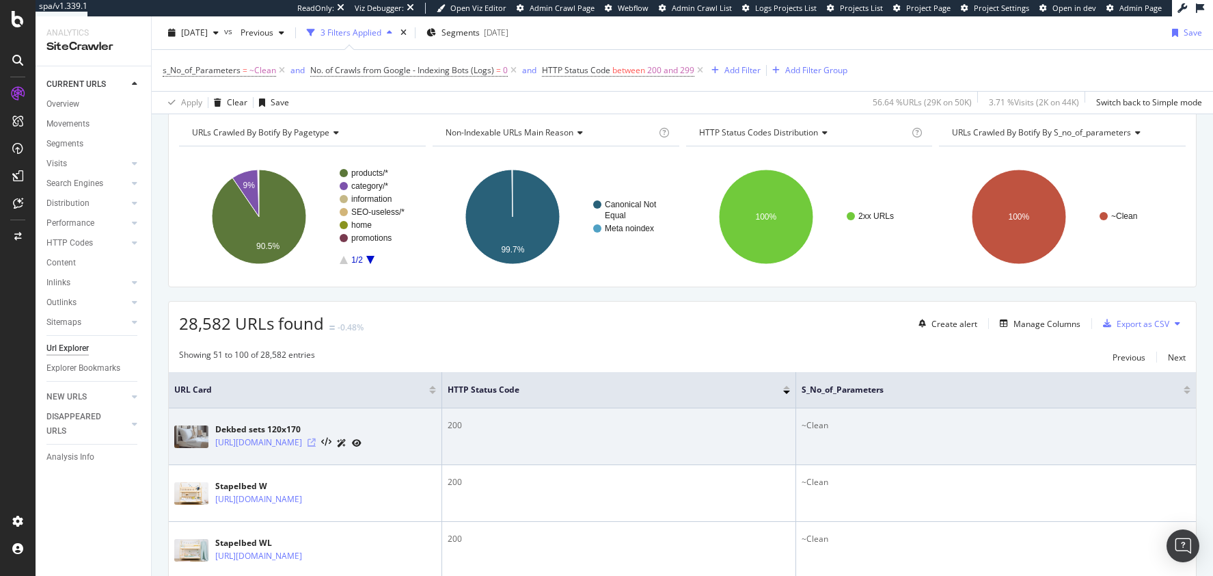
click at [316, 443] on icon at bounding box center [312, 442] width 8 height 8
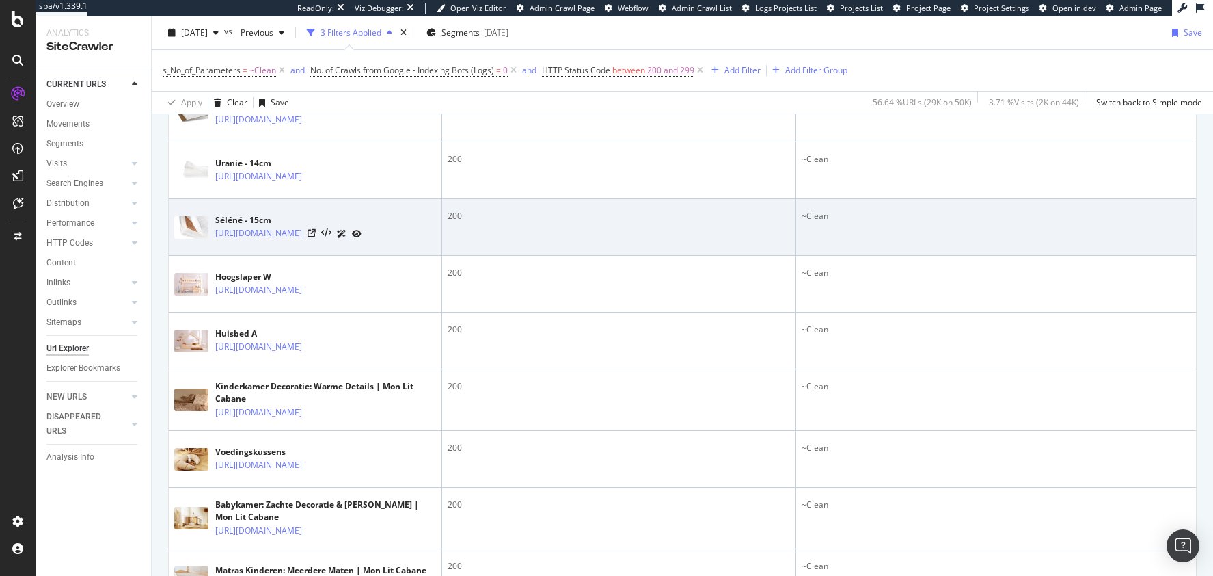
scroll to position [1144, 0]
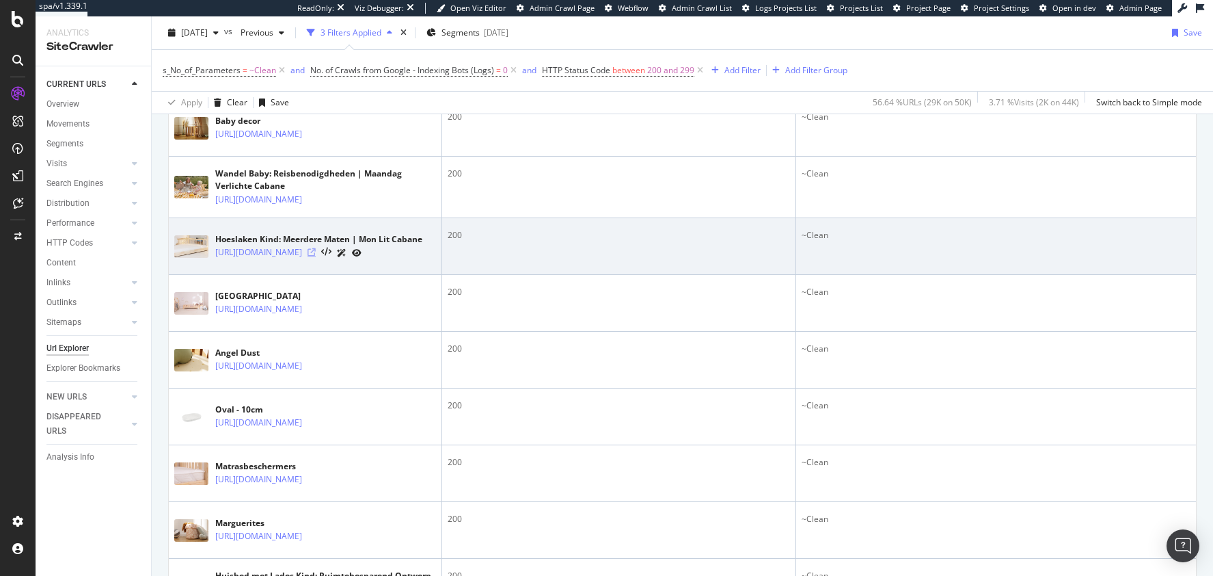
click at [316, 256] on icon at bounding box center [312, 252] width 8 height 8
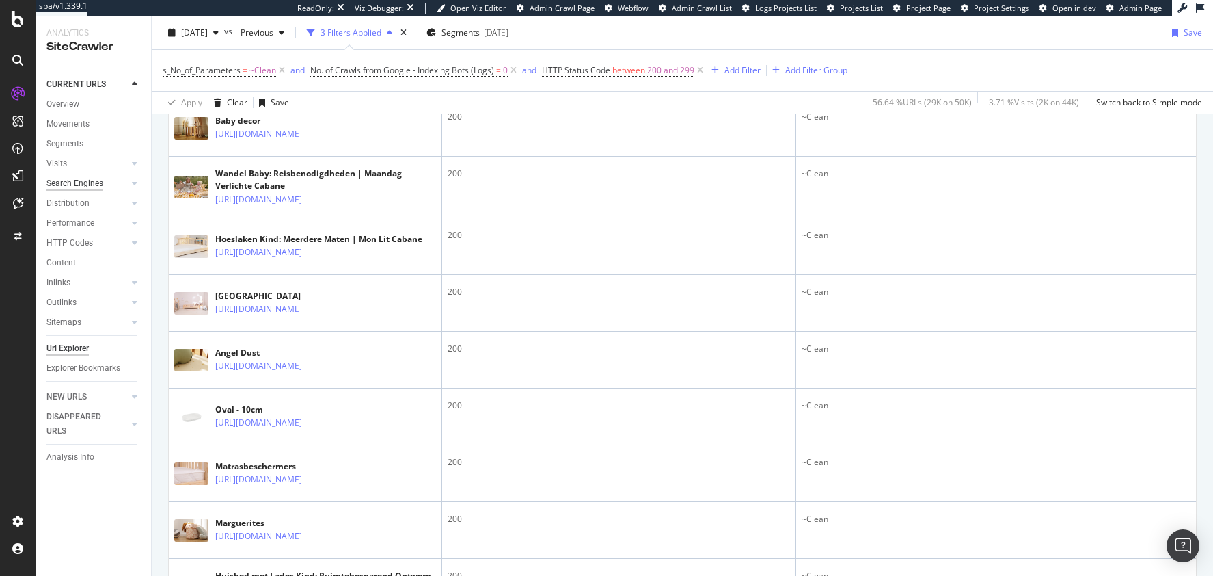
click at [75, 180] on div "Search Engines" at bounding box center [74, 183] width 57 height 14
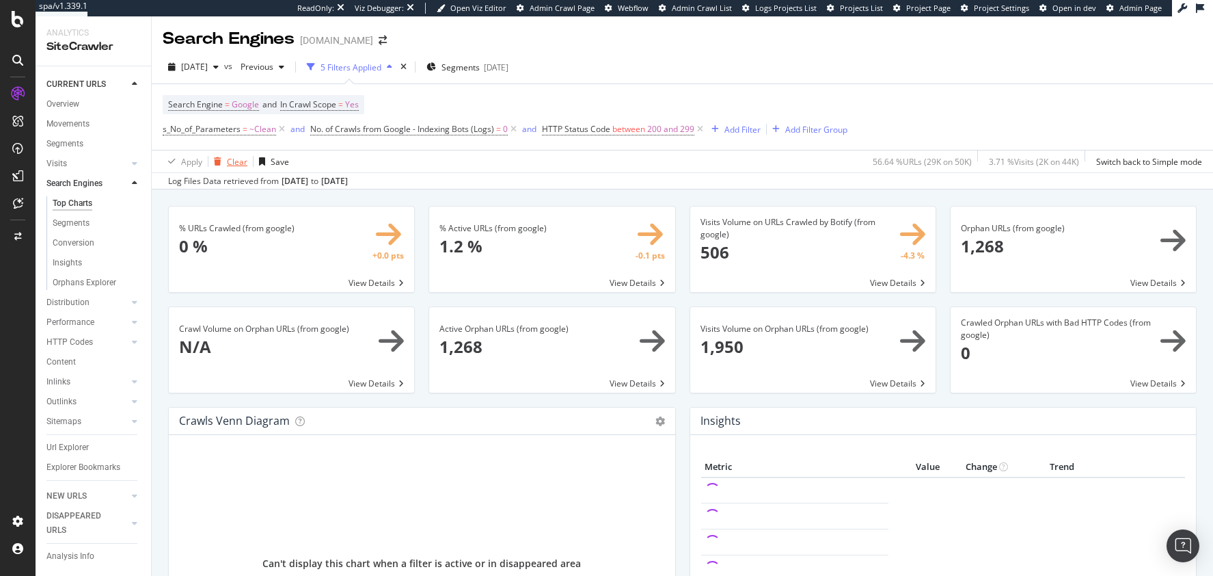
click at [239, 163] on div "Clear" at bounding box center [237, 162] width 21 height 12
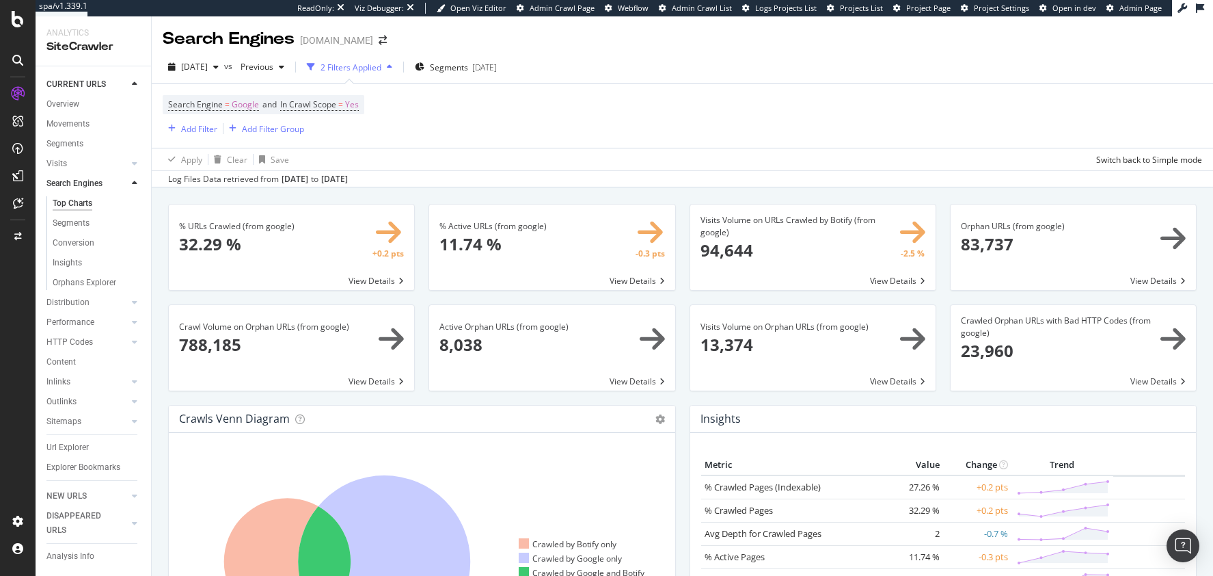
click at [1028, 239] on span at bounding box center [1073, 246] width 245 height 85
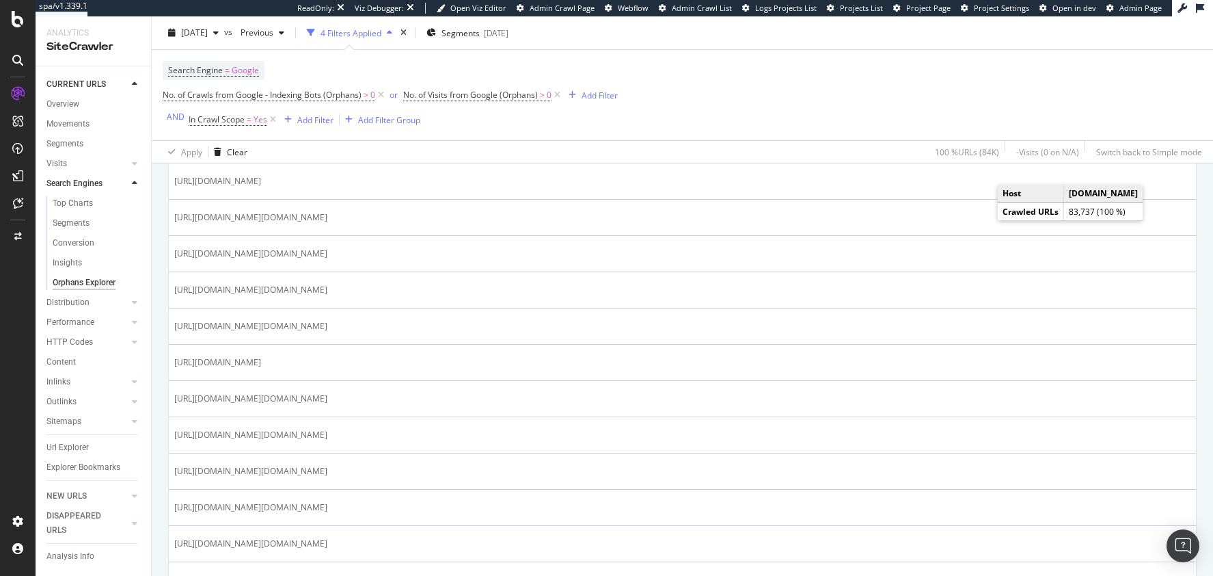
scroll to position [434, 0]
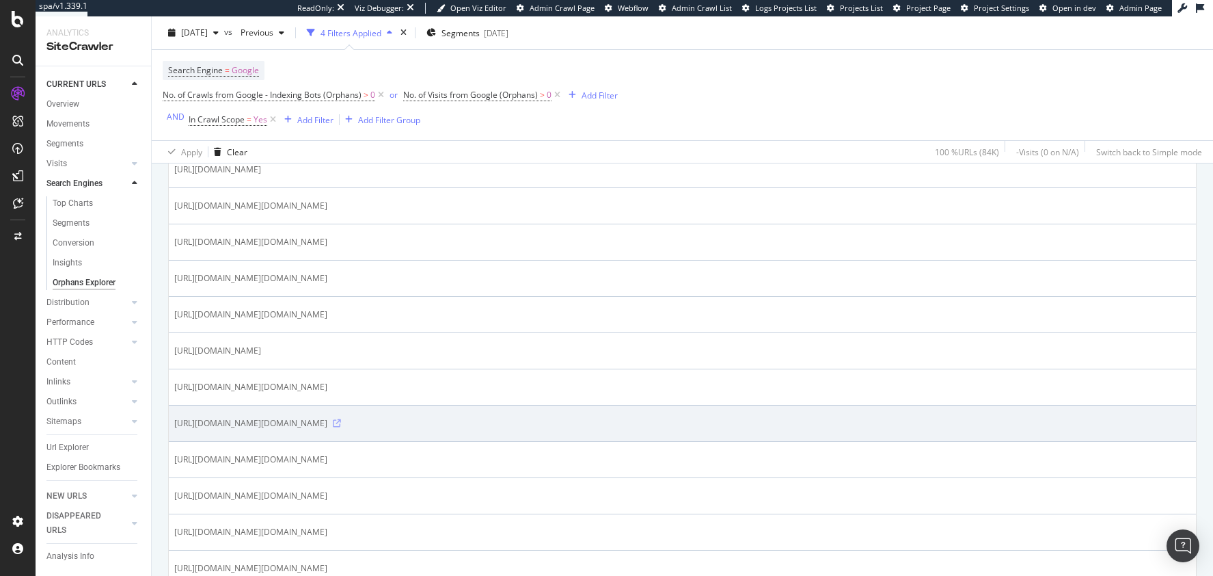
click at [333, 419] on icon at bounding box center [337, 423] width 8 height 8
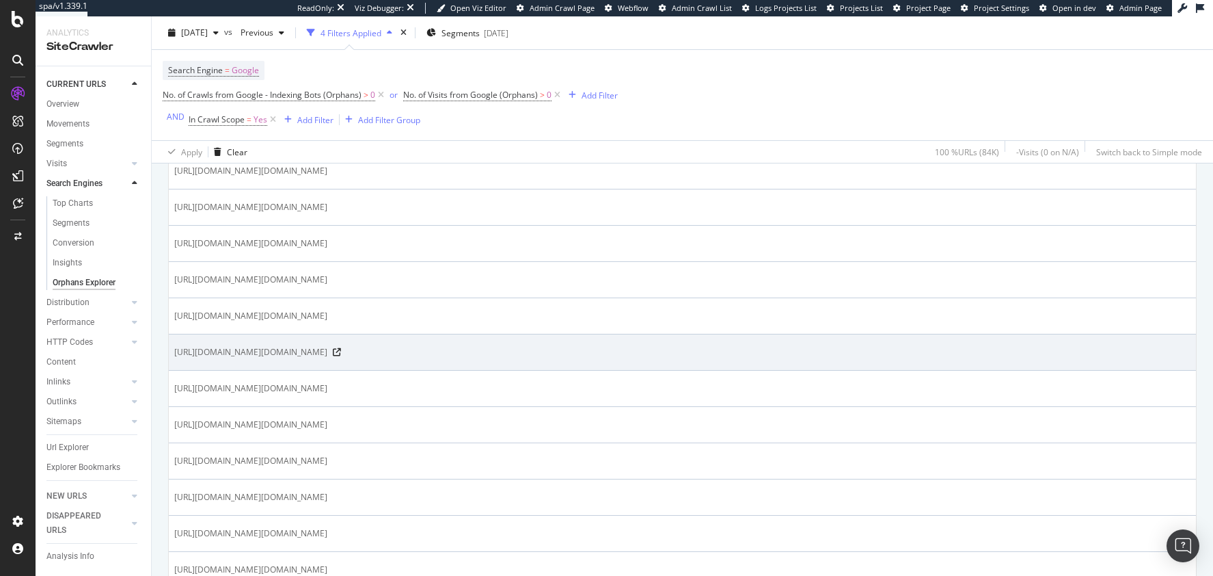
scroll to position [1142, 0]
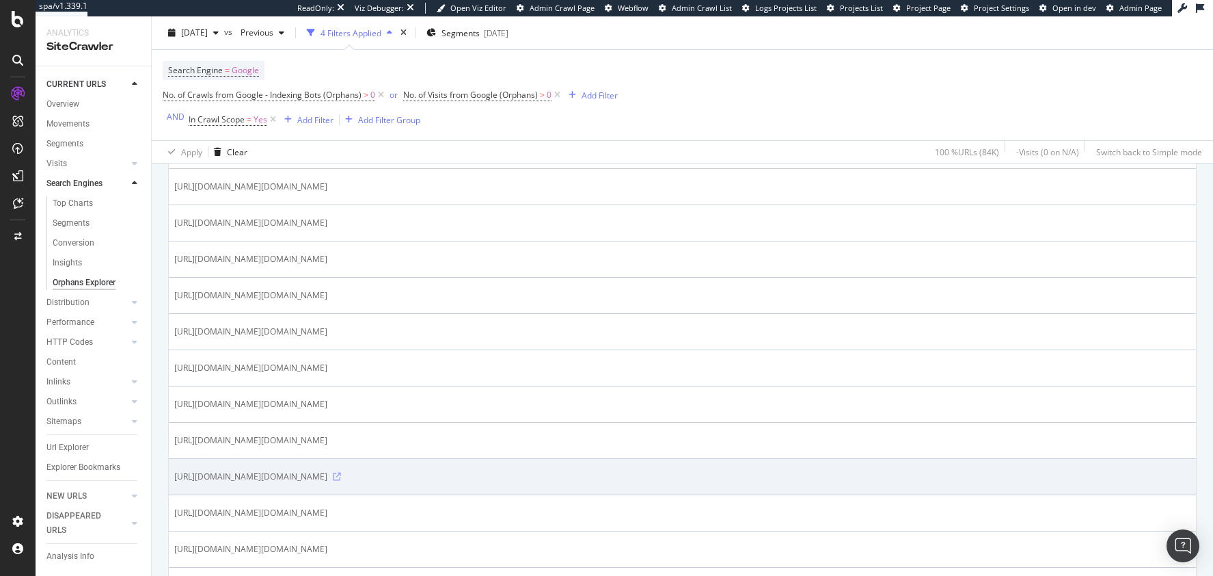
click at [333, 472] on icon at bounding box center [337, 476] width 8 height 8
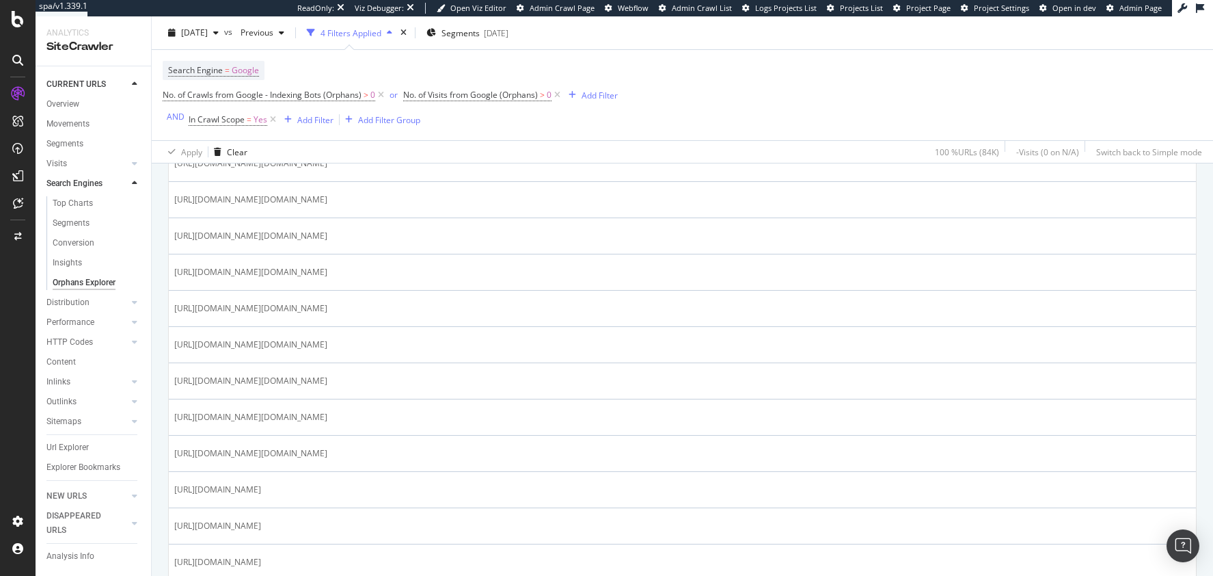
scroll to position [1812, 0]
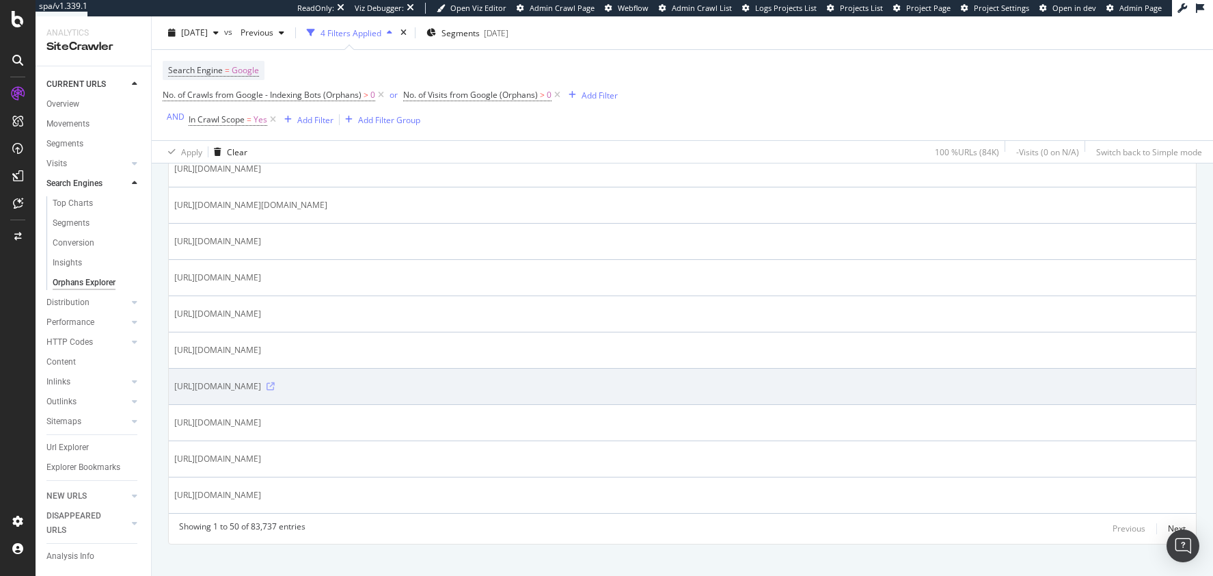
click at [275, 382] on icon at bounding box center [271, 386] width 8 height 8
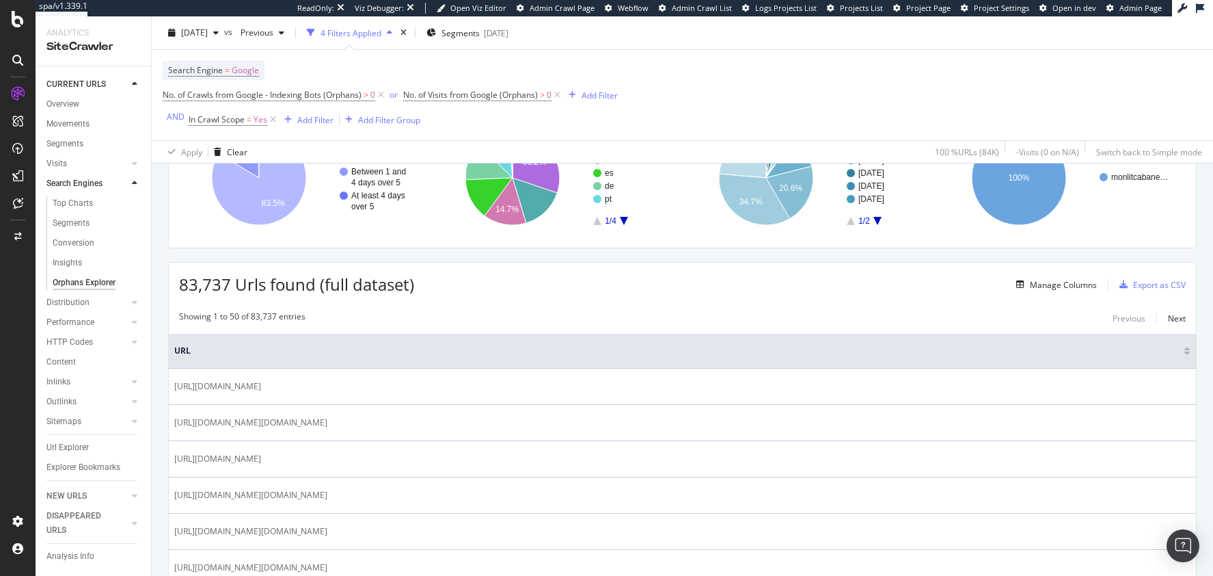
scroll to position [12, 0]
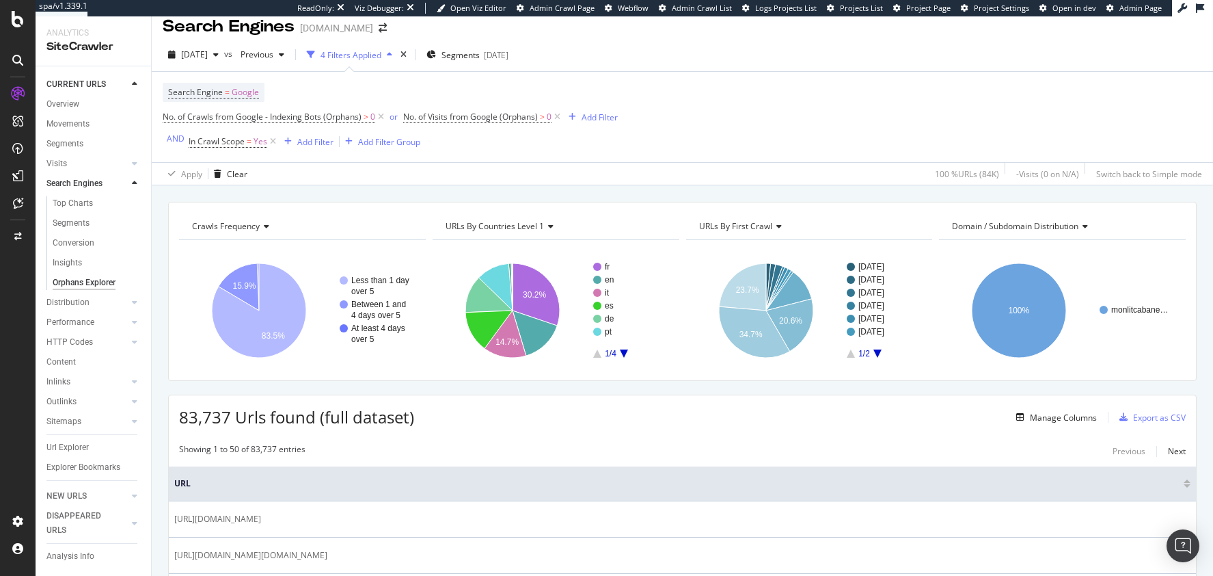
click at [526, 224] on span "URLs By countries Level 1" at bounding box center [495, 226] width 98 height 12
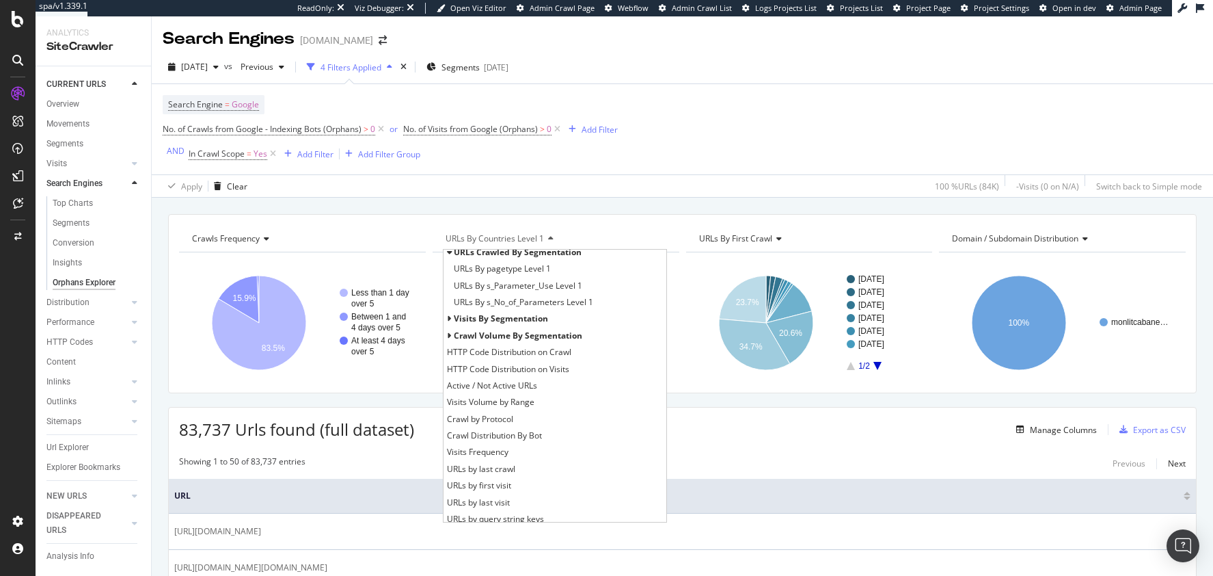
scroll to position [10, 0]
click at [448, 312] on div "Visits by segmentation" at bounding box center [555, 314] width 223 height 16
click at [448, 314] on icon at bounding box center [449, 314] width 5 height 8
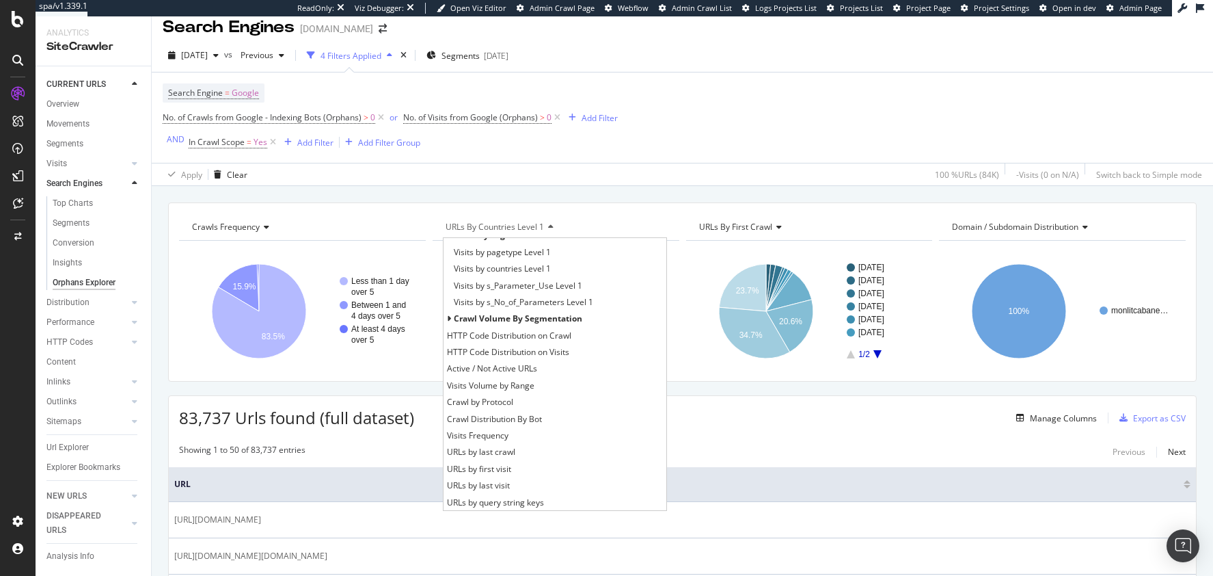
scroll to position [85, 0]
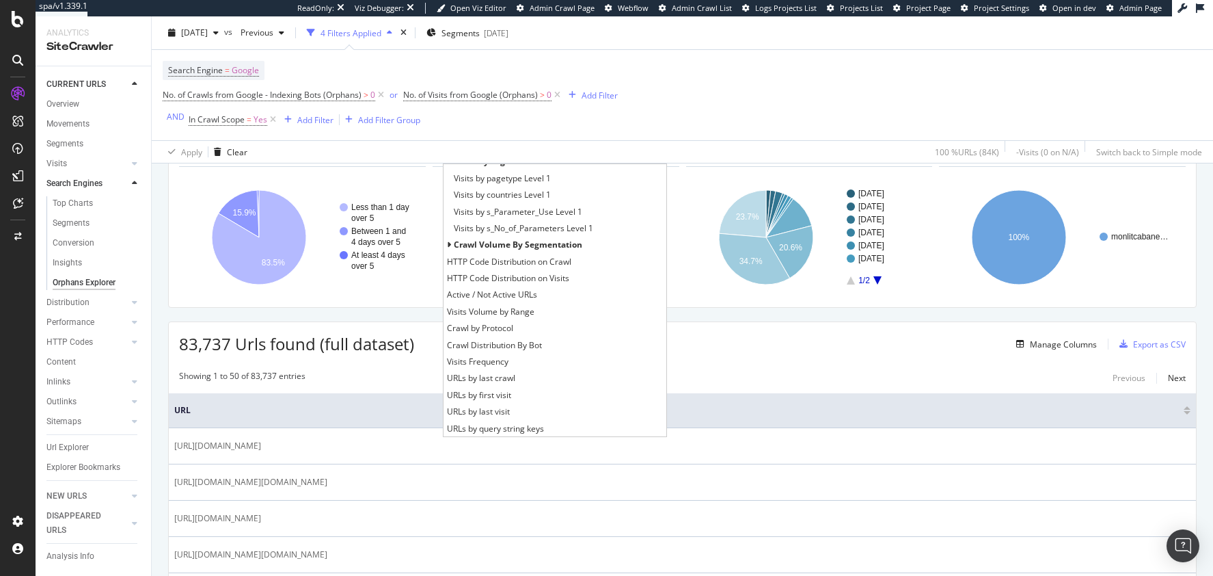
click at [686, 323] on div "83,737 Urls found (full dataset) Manage Columns Export as CSV" at bounding box center [683, 338] width 1028 height 33
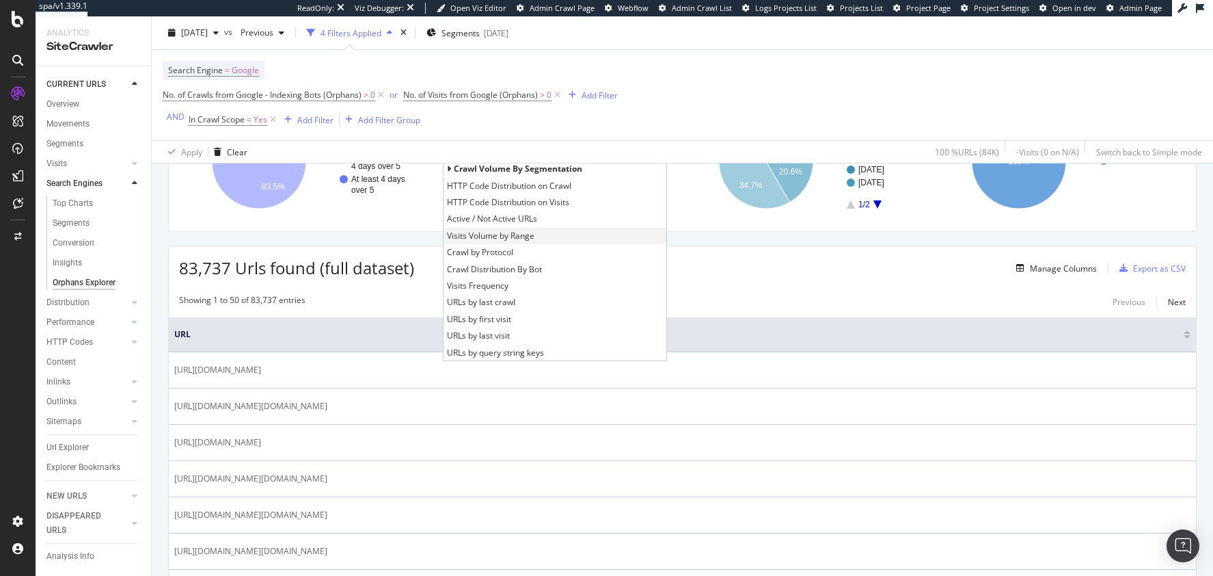
scroll to position [167, 0]
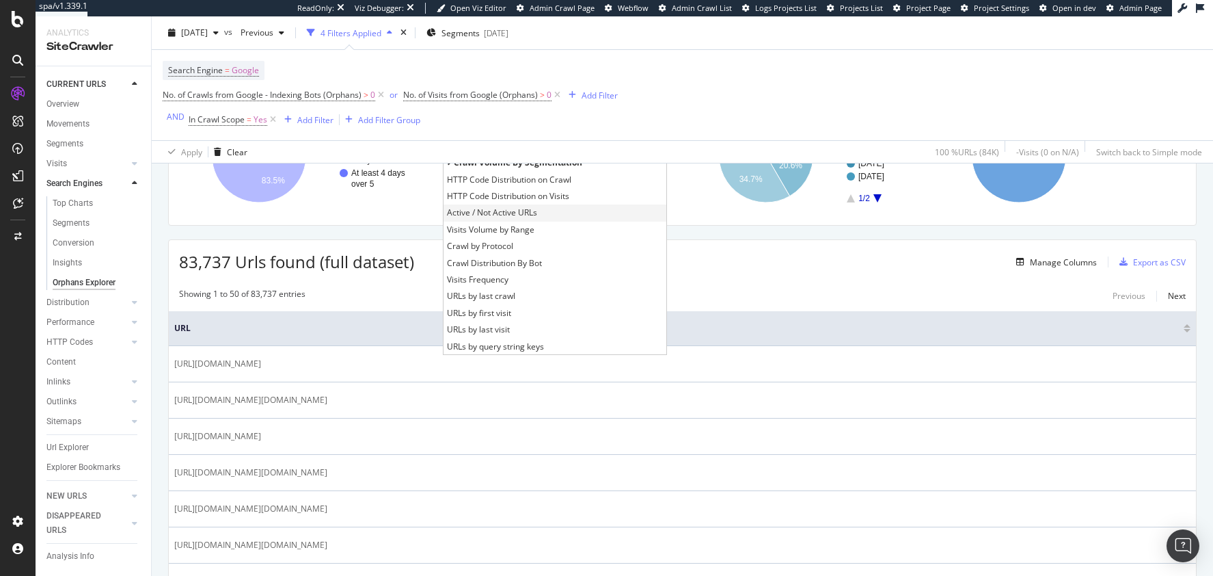
click at [518, 219] on div "Active / Not Active URLs" at bounding box center [555, 212] width 223 height 16
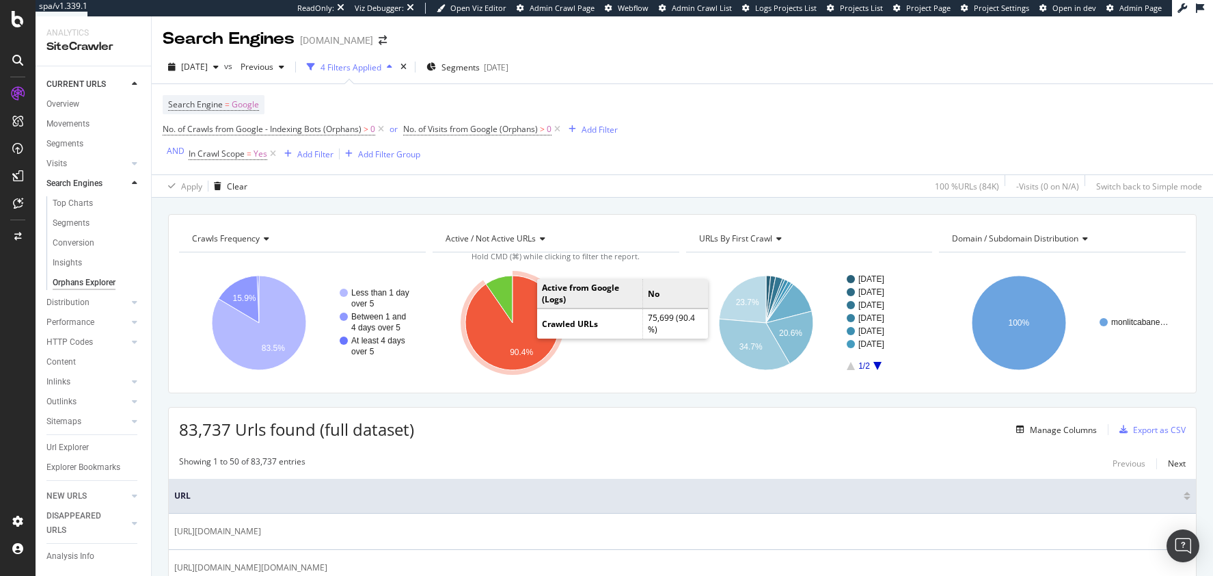
click at [492, 355] on icon "A chart." at bounding box center [513, 323] width 94 height 94
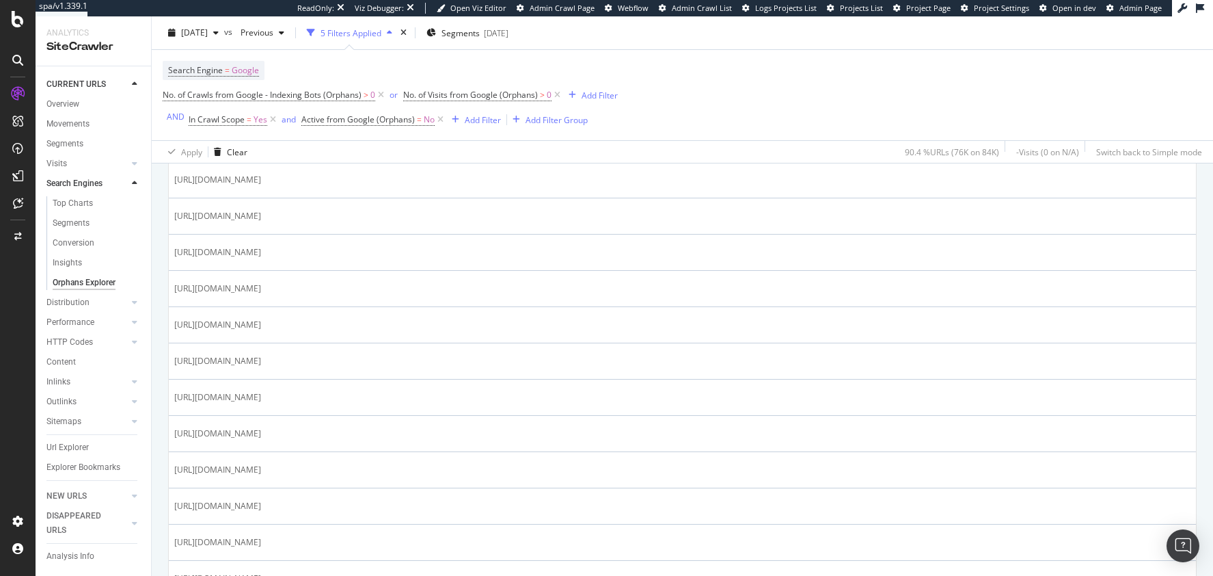
scroll to position [29, 0]
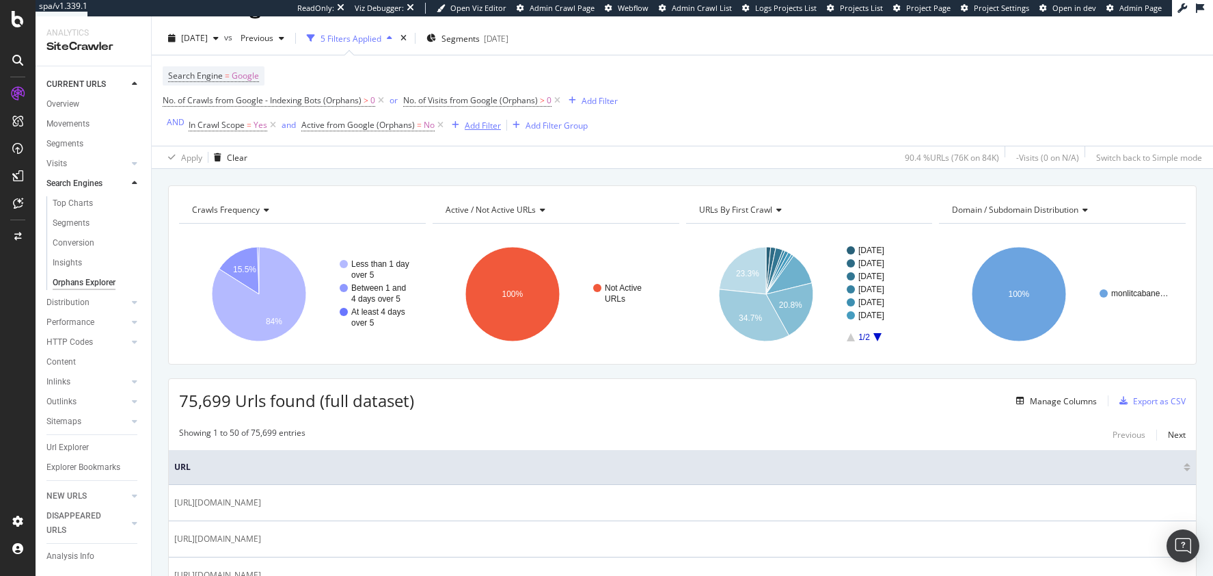
click at [477, 123] on div "Add Filter" at bounding box center [483, 126] width 36 height 12
type input "r"
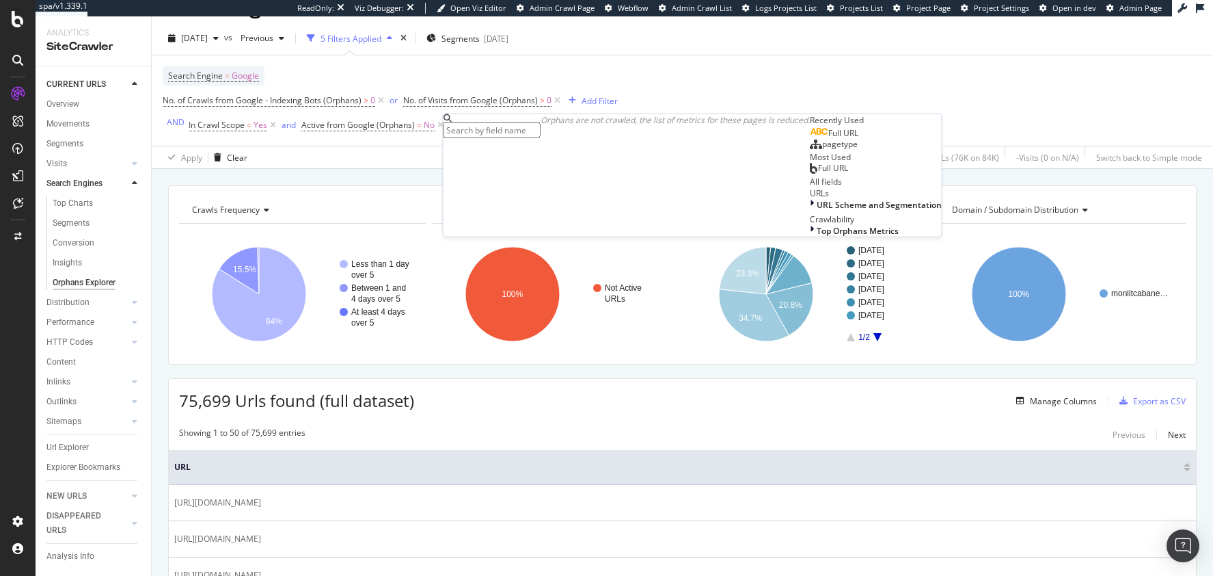
click at [995, 108] on div "Search Engine = Google No. of Crawls from Google - Indexing Bots (Orphans) > 0 …" at bounding box center [683, 100] width 1040 height 90
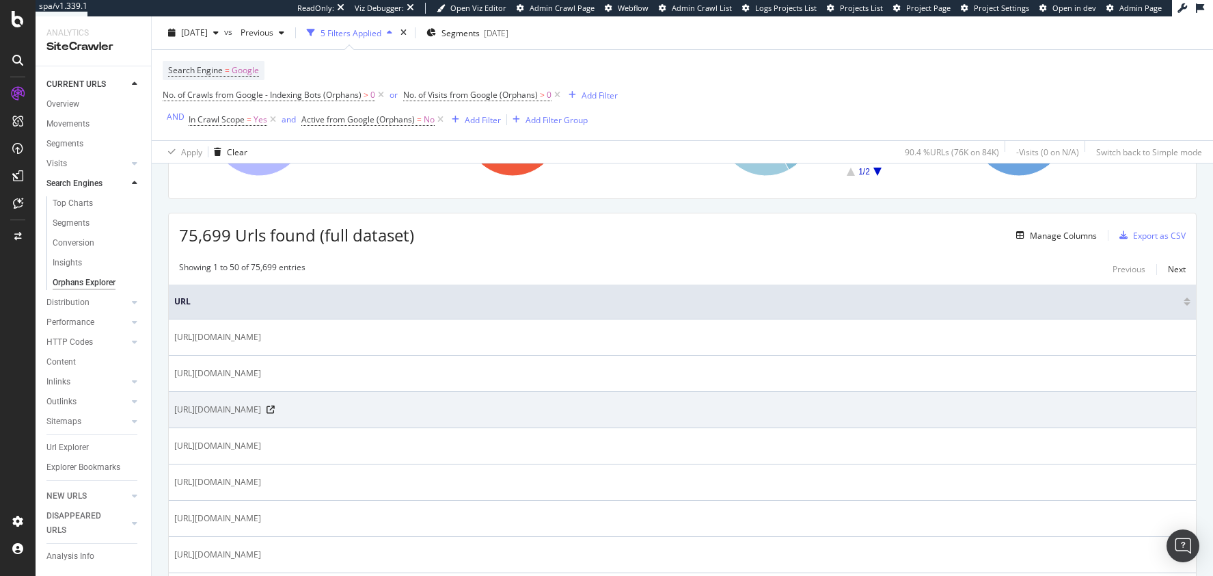
scroll to position [196, 0]
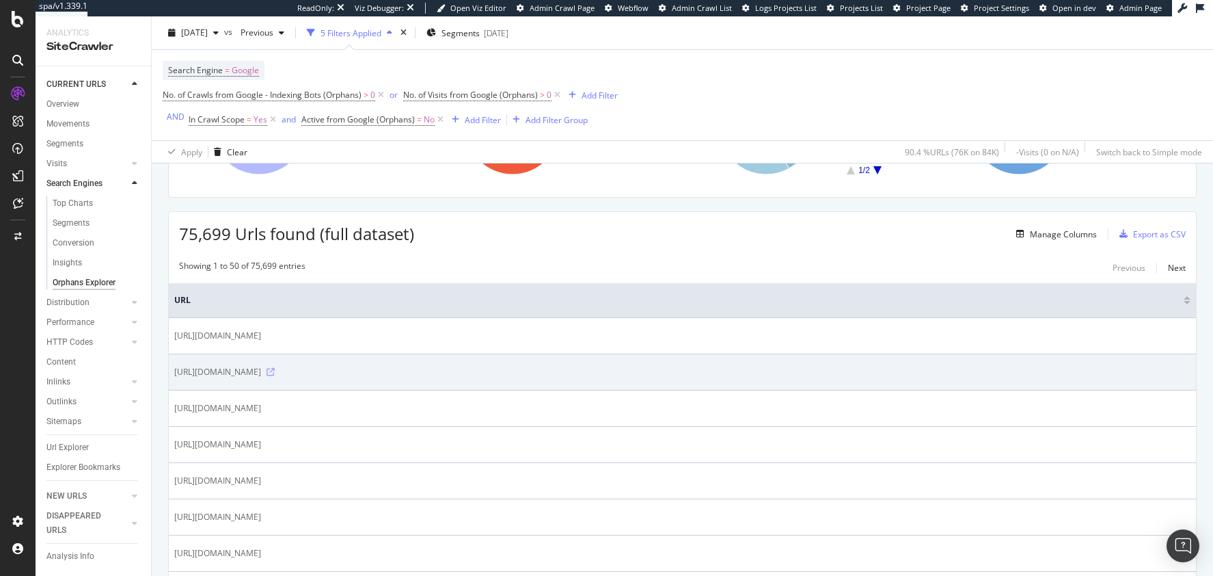
click at [275, 368] on icon at bounding box center [271, 372] width 8 height 8
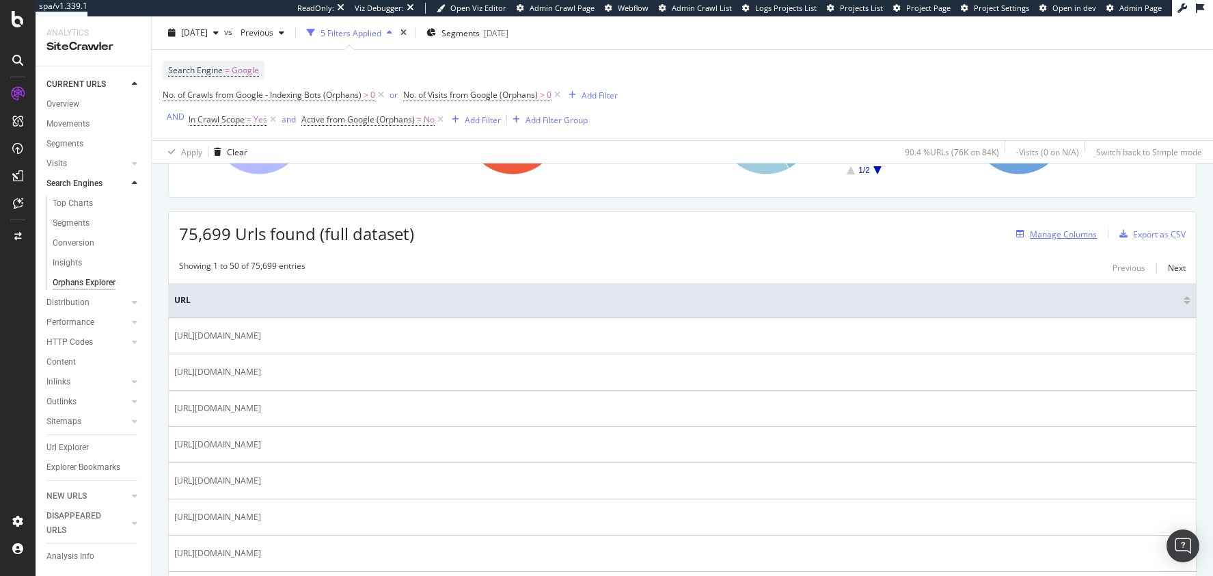
click at [1072, 239] on div "Manage Columns" at bounding box center [1054, 233] width 86 height 15
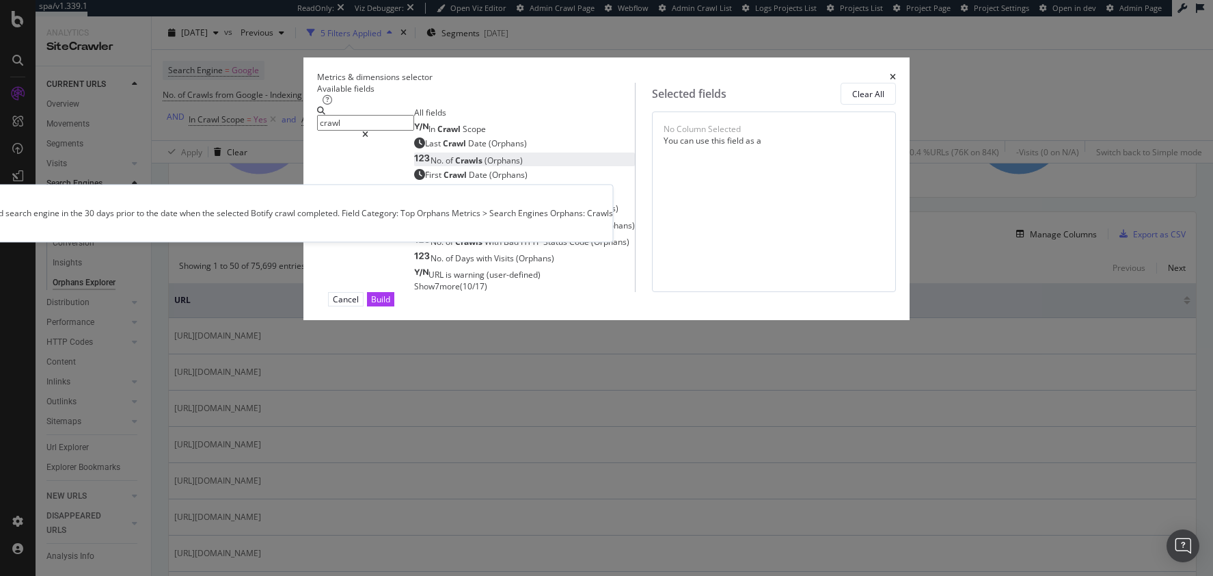
type input "crawl"
click at [414, 166] on div "No. of Crawls (Orphans)" at bounding box center [468, 161] width 109 height 12
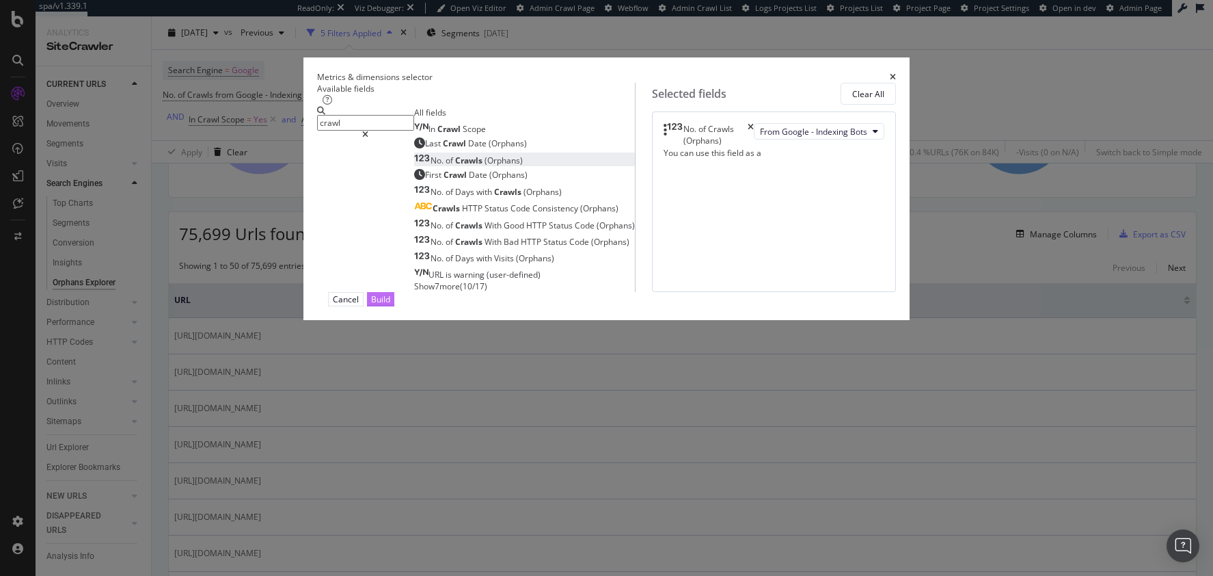
click at [390, 305] on div "Build" at bounding box center [380, 299] width 19 height 12
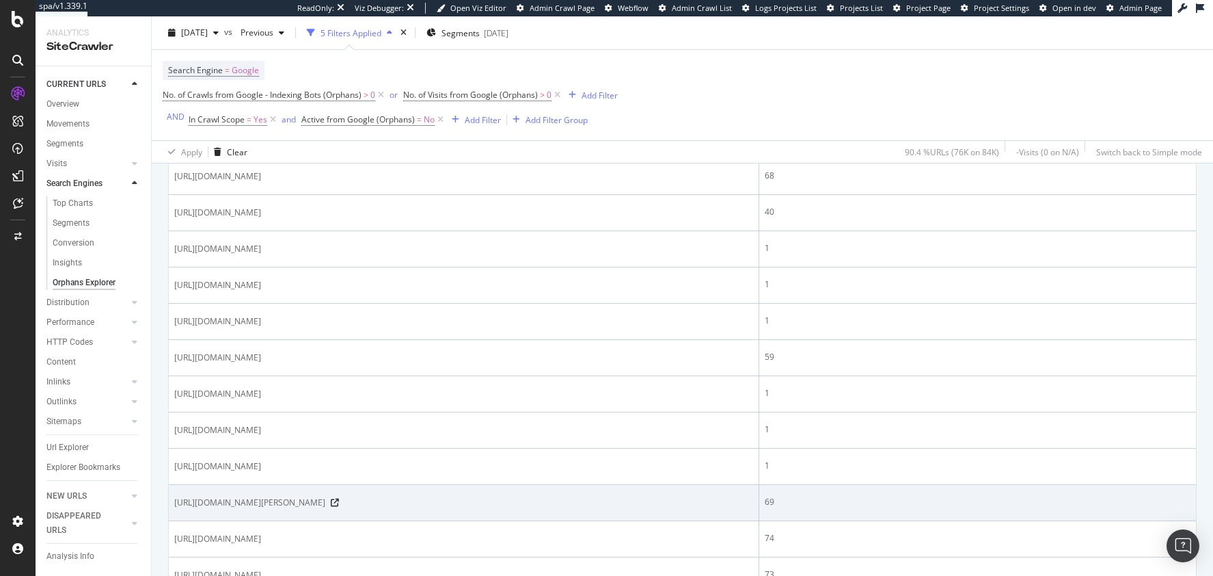
scroll to position [192, 0]
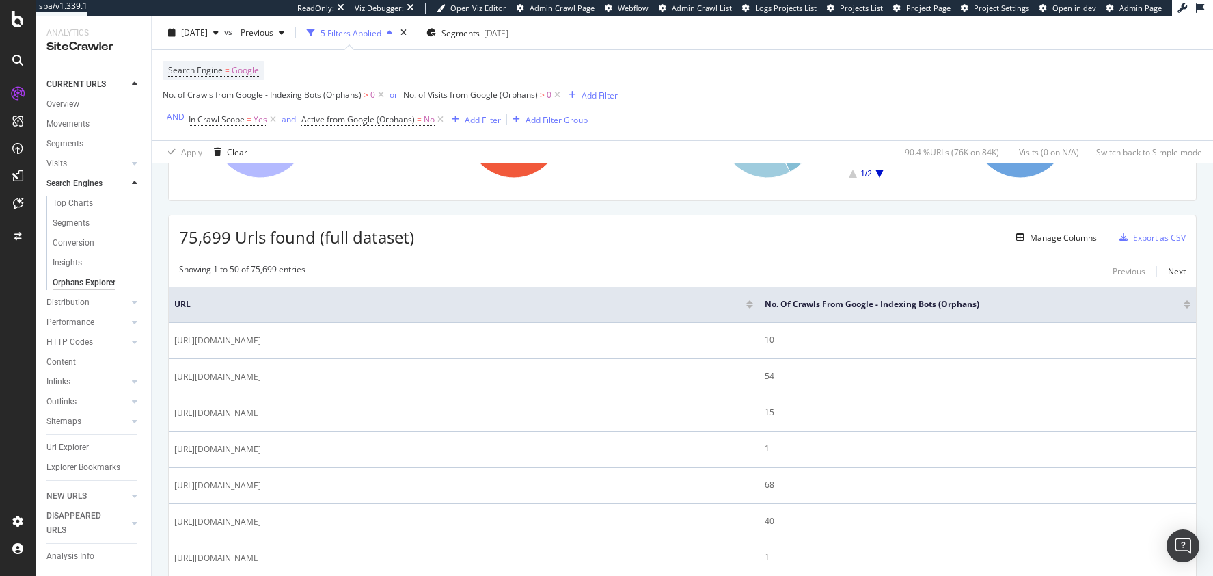
click at [1184, 300] on div at bounding box center [1187, 301] width 7 height 3
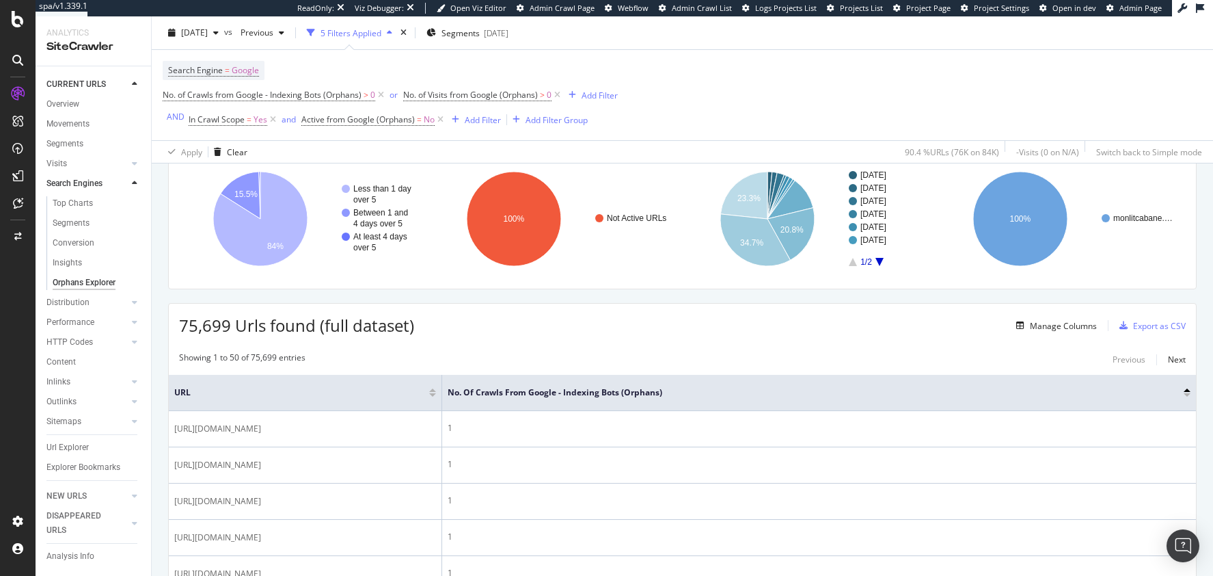
scroll to position [115, 0]
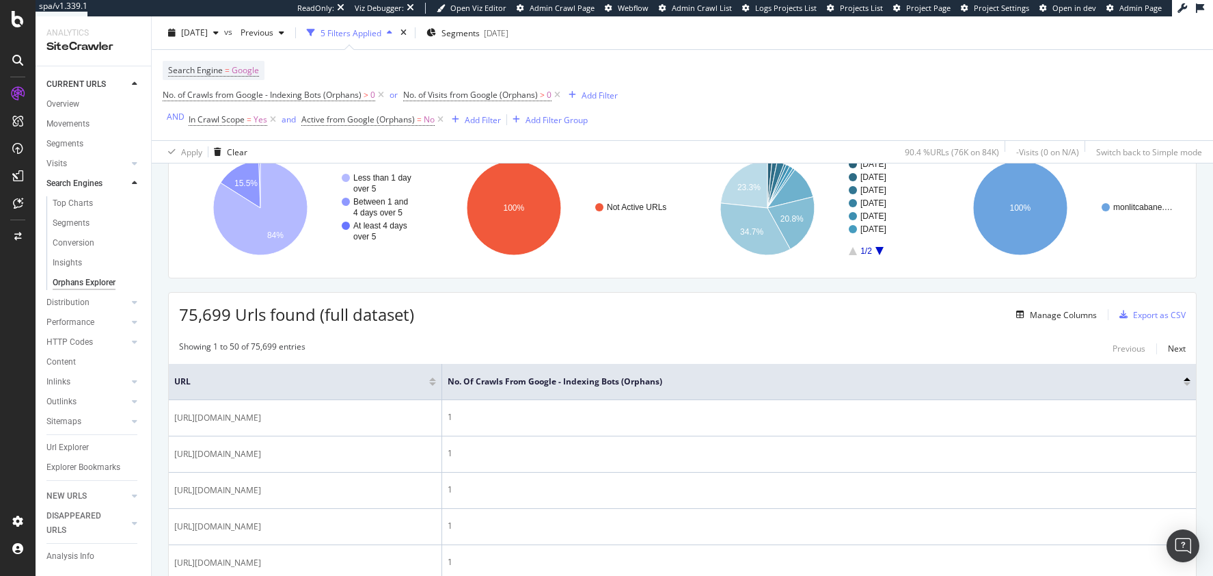
click at [1179, 377] on th "No. of Crawls from Google - Indexing Bots (Orphans)" at bounding box center [819, 382] width 754 height 36
click at [1184, 378] on div at bounding box center [1187, 381] width 7 height 8
click at [1184, 382] on div at bounding box center [1187, 383] width 7 height 3
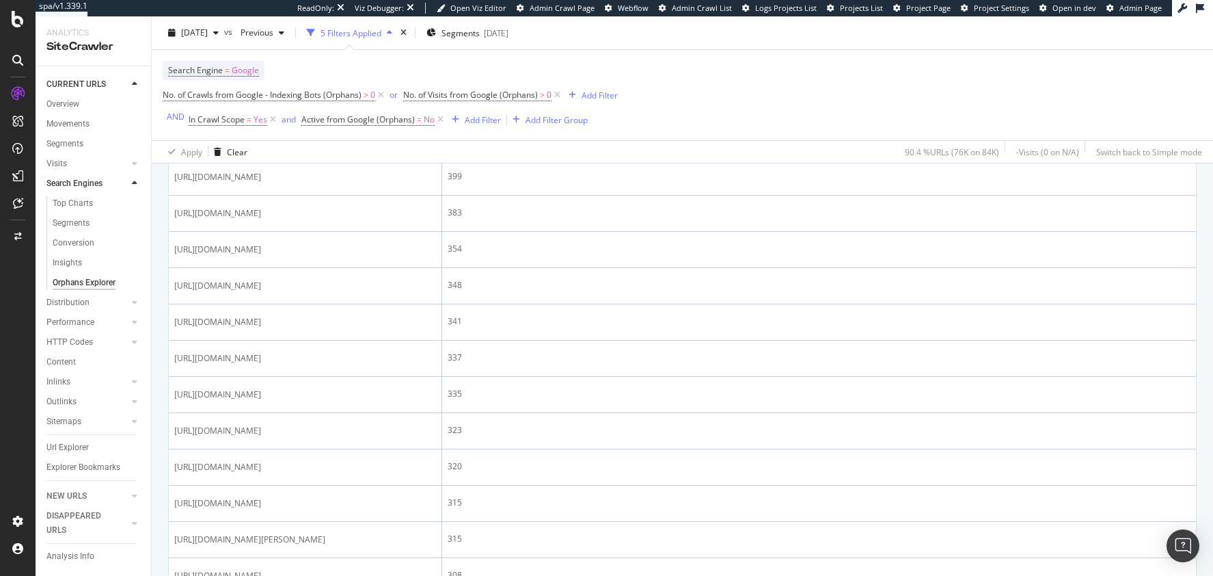
scroll to position [1732, 0]
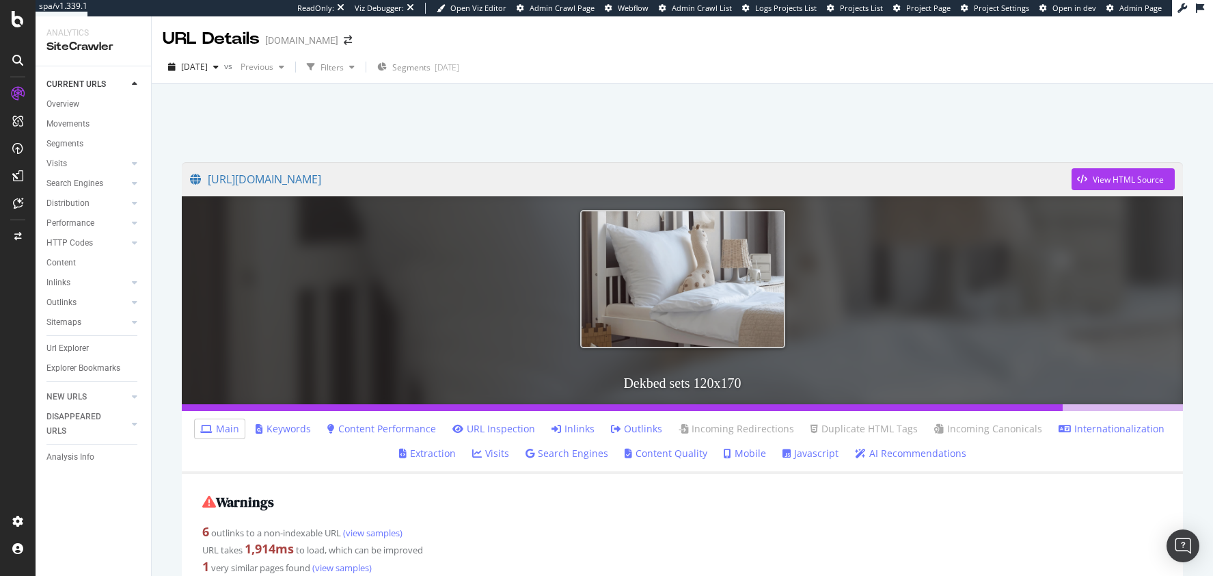
click at [567, 425] on link "Inlinks" at bounding box center [573, 429] width 43 height 14
